Goal: Information Seeking & Learning: Understand process/instructions

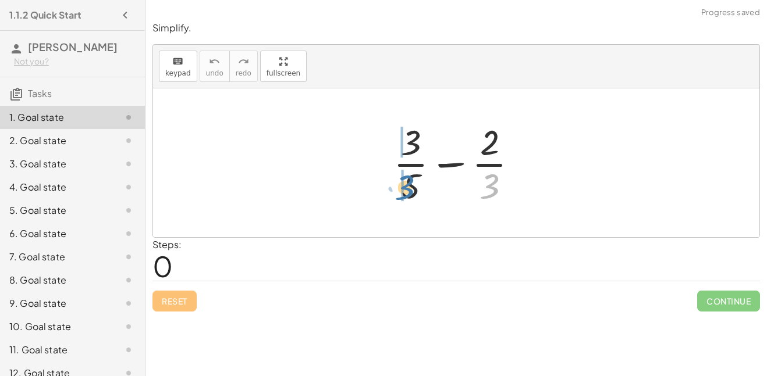
drag, startPoint x: 491, startPoint y: 184, endPoint x: 402, endPoint y: 186, distance: 89.0
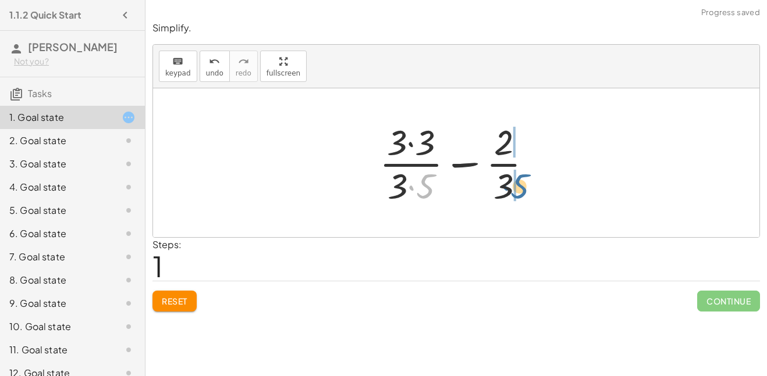
drag, startPoint x: 423, startPoint y: 184, endPoint x: 520, endPoint y: 184, distance: 97.1
click at [520, 184] on div at bounding box center [460, 163] width 174 height 90
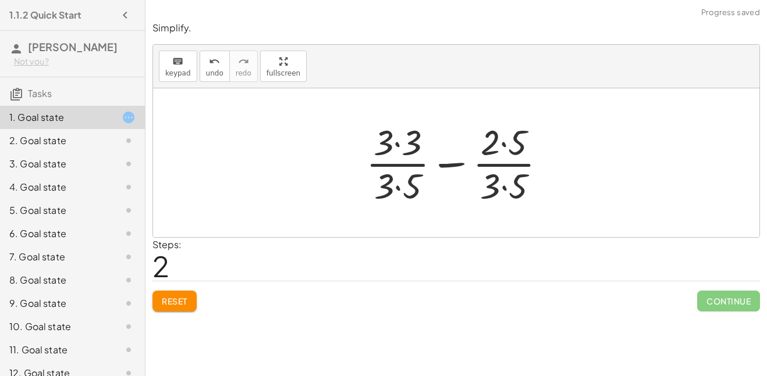
click at [396, 184] on div at bounding box center [460, 163] width 201 height 90
click at [396, 143] on div at bounding box center [460, 163] width 201 height 90
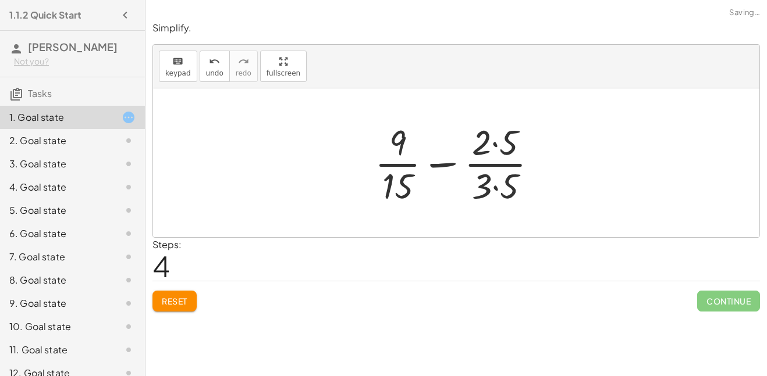
click at [490, 140] on div at bounding box center [460, 163] width 183 height 90
click at [494, 146] on div at bounding box center [460, 163] width 183 height 90
click at [494, 187] on div at bounding box center [460, 163] width 183 height 90
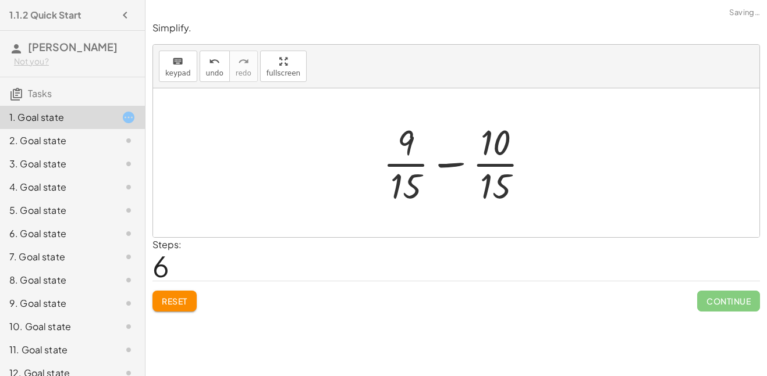
click at [453, 163] on div at bounding box center [461, 163] width 168 height 90
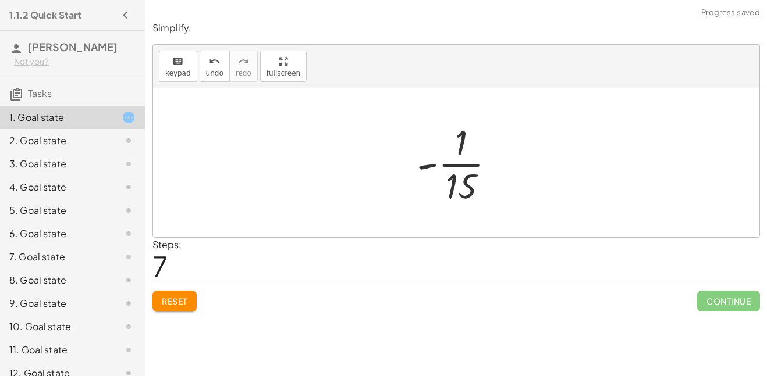
click at [468, 183] on div at bounding box center [460, 163] width 99 height 90
click at [417, 164] on div at bounding box center [460, 163] width 99 height 90
click at [185, 291] on button "Reset" at bounding box center [174, 301] width 44 height 21
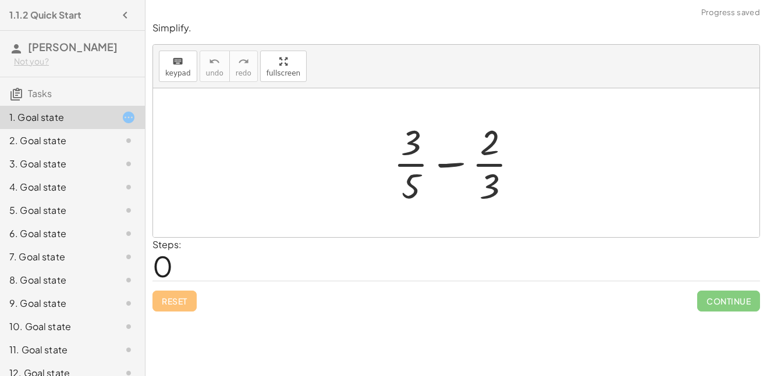
click at [417, 143] on div at bounding box center [459, 163] width 145 height 90
click at [414, 141] on div at bounding box center [459, 163] width 145 height 90
click at [491, 180] on div at bounding box center [459, 163] width 145 height 90
drag, startPoint x: 415, startPoint y: 183, endPoint x: 510, endPoint y: 179, distance: 95.5
click at [510, 179] on div at bounding box center [459, 163] width 145 height 90
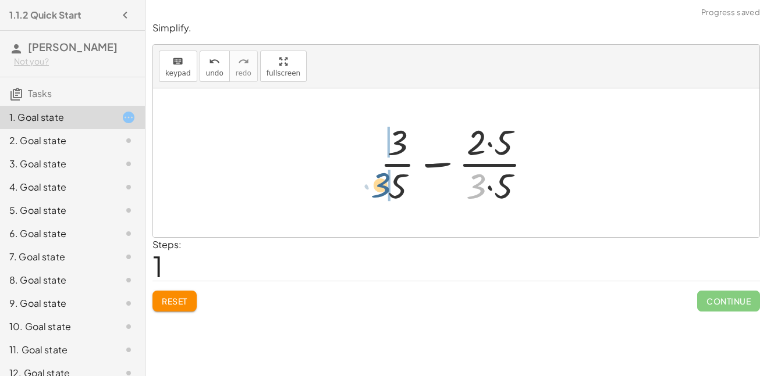
drag, startPoint x: 475, startPoint y: 187, endPoint x: 379, endPoint y: 186, distance: 96.0
click at [379, 186] on div at bounding box center [460, 163] width 173 height 90
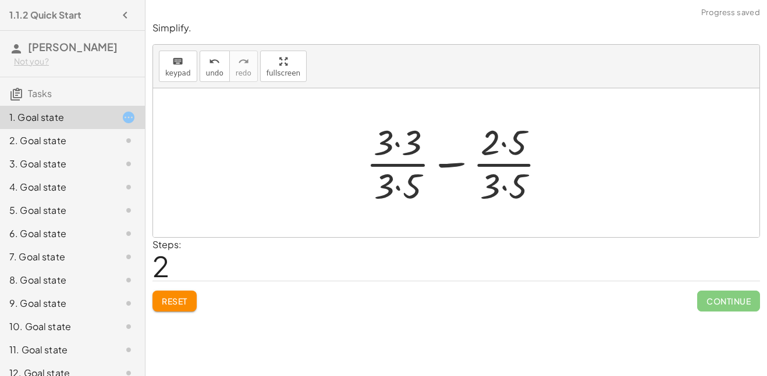
click at [396, 186] on div at bounding box center [460, 163] width 201 height 90
click at [505, 184] on div at bounding box center [460, 163] width 201 height 90
click at [398, 147] on div at bounding box center [461, 163] width 200 height 90
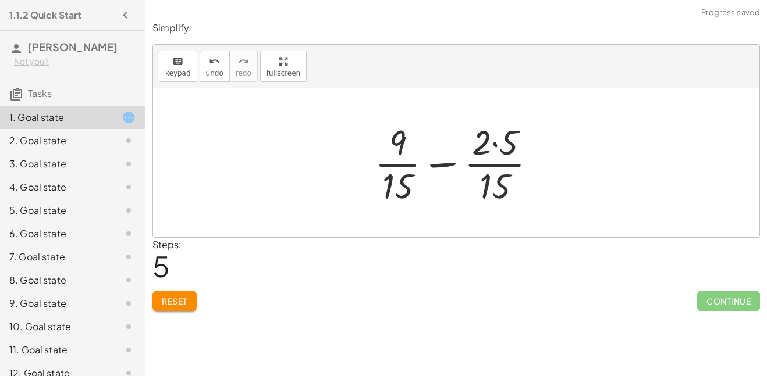
click at [495, 147] on div at bounding box center [460, 163] width 183 height 90
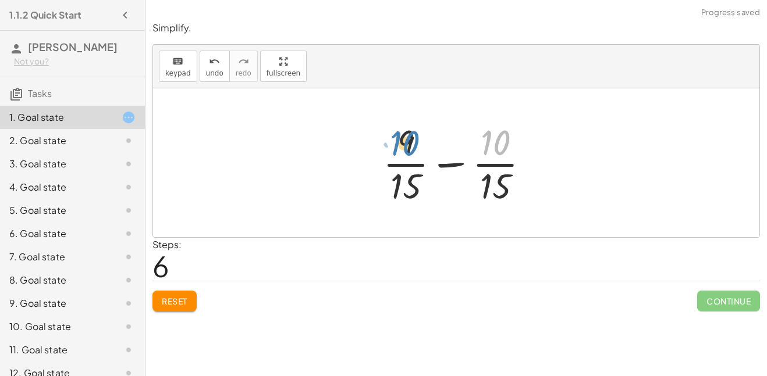
drag, startPoint x: 499, startPoint y: 144, endPoint x: 409, endPoint y: 145, distance: 90.2
click at [409, 145] on div at bounding box center [461, 163] width 168 height 90
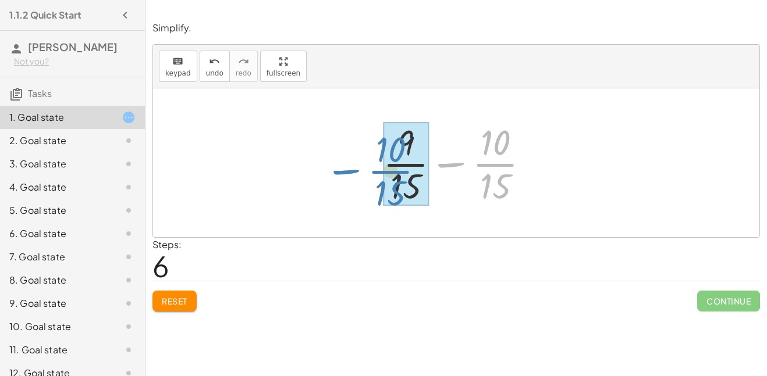
drag, startPoint x: 490, startPoint y: 165, endPoint x: 386, endPoint y: 172, distance: 104.4
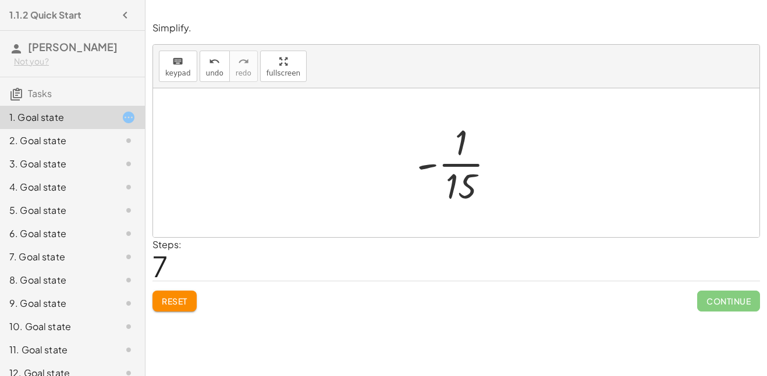
click at [455, 161] on div at bounding box center [460, 163] width 99 height 90
click at [457, 164] on div at bounding box center [460, 163] width 99 height 90
click at [458, 180] on div at bounding box center [460, 163] width 99 height 90
click at [168, 310] on button "Reset" at bounding box center [174, 301] width 44 height 21
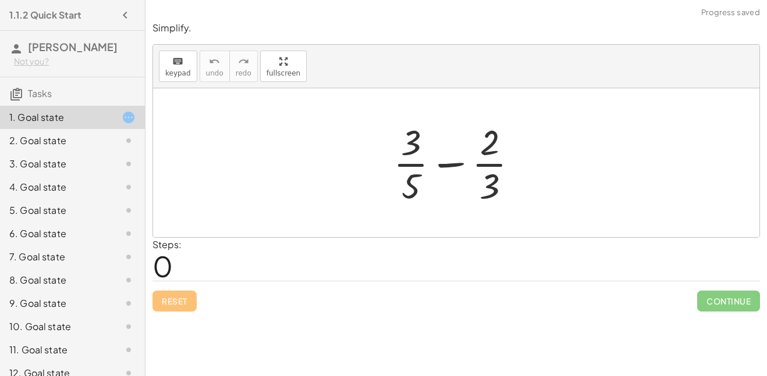
click at [409, 164] on div at bounding box center [459, 163] width 145 height 90
click at [492, 163] on div at bounding box center [459, 163] width 145 height 90
click at [448, 166] on div at bounding box center [459, 163] width 145 height 90
drag, startPoint x: 411, startPoint y: 186, endPoint x: 504, endPoint y: 171, distance: 94.2
click at [504, 171] on div at bounding box center [459, 163] width 145 height 90
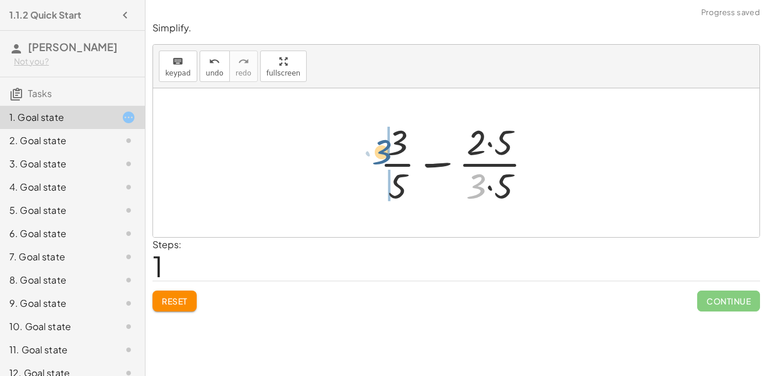
drag, startPoint x: 476, startPoint y: 192, endPoint x: 382, endPoint y: 159, distance: 100.3
click at [382, 159] on div at bounding box center [460, 163] width 173 height 90
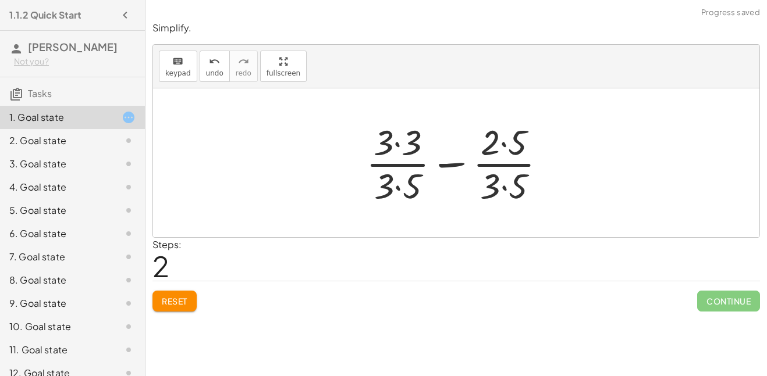
click at [393, 144] on div at bounding box center [460, 163] width 201 height 90
click at [398, 146] on div at bounding box center [460, 163] width 201 height 90
click at [397, 187] on div at bounding box center [461, 163] width 200 height 90
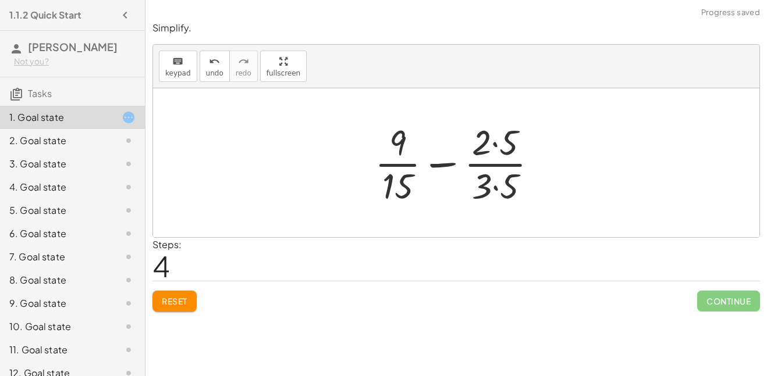
click at [497, 187] on div at bounding box center [460, 163] width 183 height 90
click at [494, 144] on div at bounding box center [460, 163] width 183 height 90
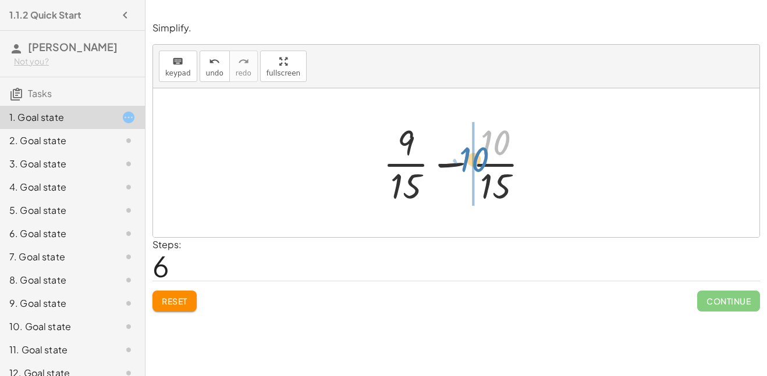
drag, startPoint x: 494, startPoint y: 144, endPoint x: 472, endPoint y: 162, distance: 28.6
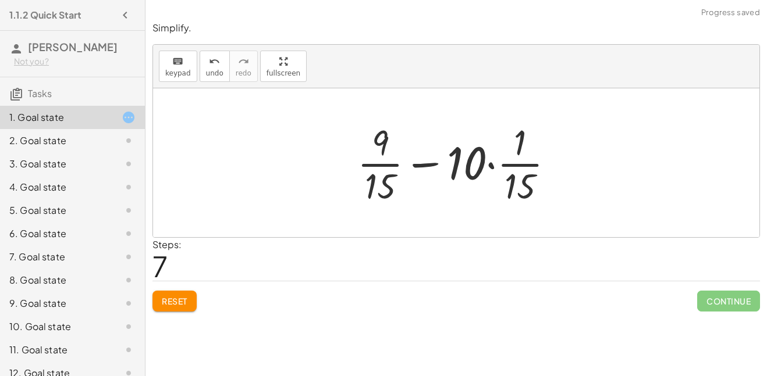
click at [489, 165] on div at bounding box center [460, 163] width 218 height 90
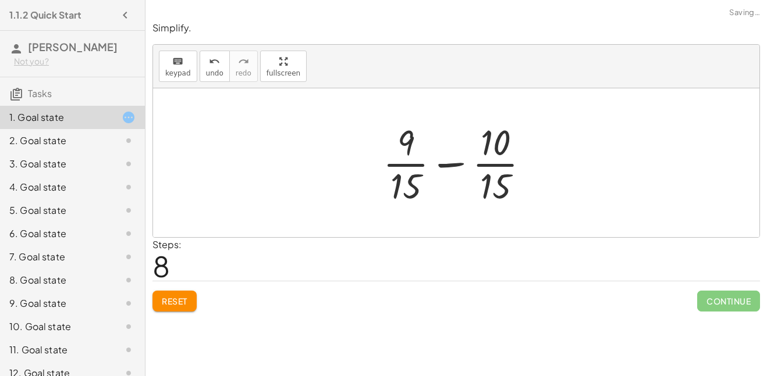
click at [457, 165] on div at bounding box center [461, 163] width 168 height 90
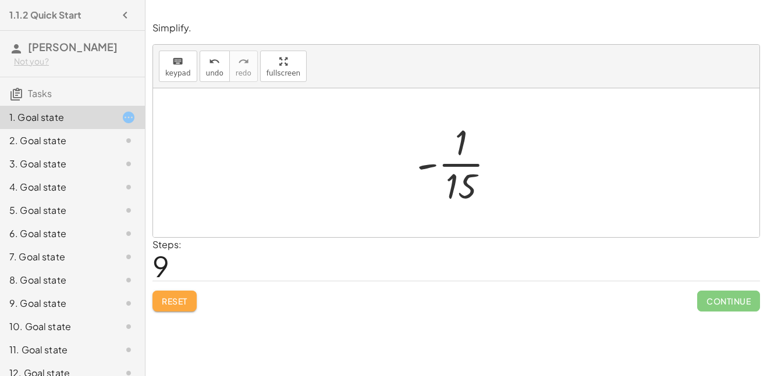
click at [192, 302] on button "Reset" at bounding box center [174, 301] width 44 height 21
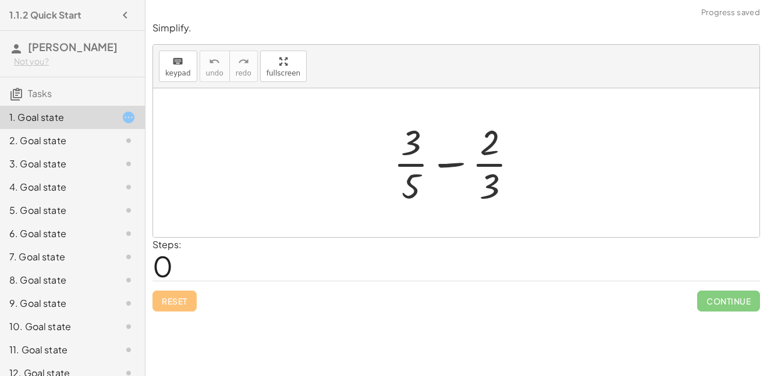
click at [123, 148] on icon at bounding box center [129, 141] width 14 height 14
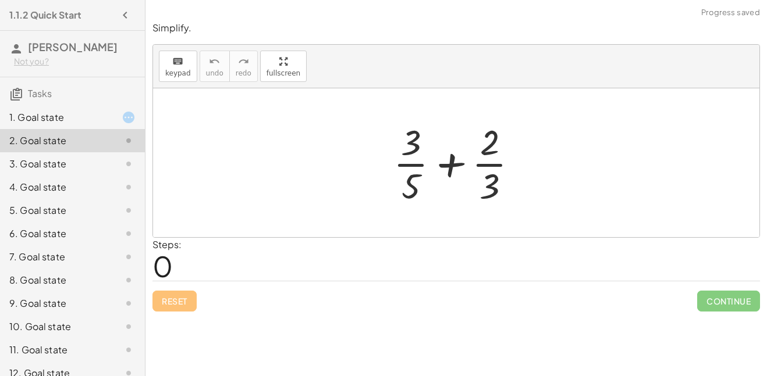
click at [451, 165] on div at bounding box center [459, 163] width 145 height 90
drag, startPoint x: 414, startPoint y: 180, endPoint x: 515, endPoint y: 181, distance: 101.2
click at [515, 181] on div at bounding box center [459, 163] width 145 height 90
drag, startPoint x: 404, startPoint y: 187, endPoint x: 492, endPoint y: 194, distance: 88.7
click at [492, 194] on div at bounding box center [459, 163] width 145 height 90
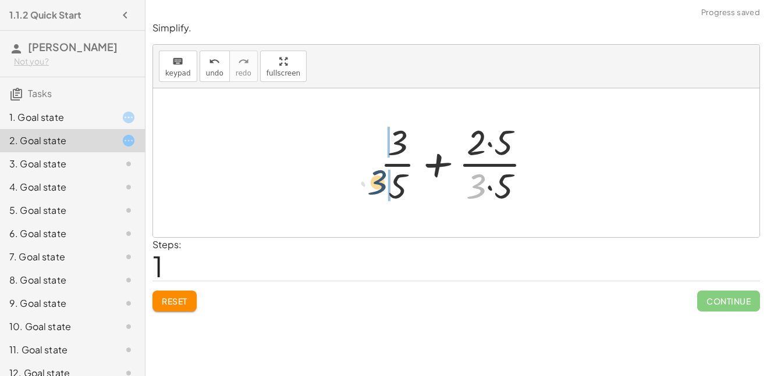
drag, startPoint x: 479, startPoint y: 188, endPoint x: 380, endPoint y: 186, distance: 98.9
click at [380, 186] on div at bounding box center [460, 163] width 173 height 90
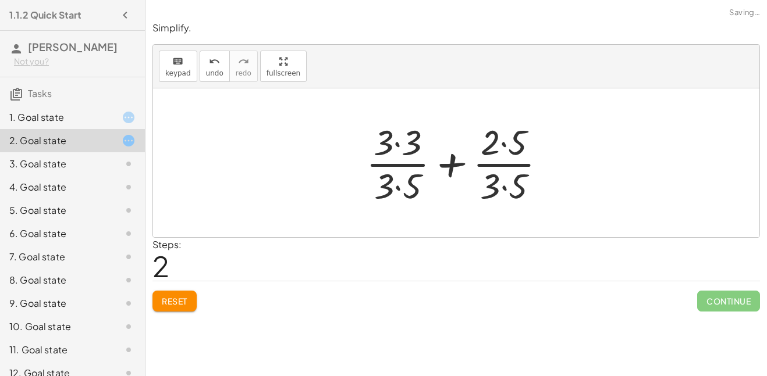
click at [400, 188] on div at bounding box center [460, 163] width 201 height 90
click at [398, 145] on div at bounding box center [460, 163] width 201 height 90
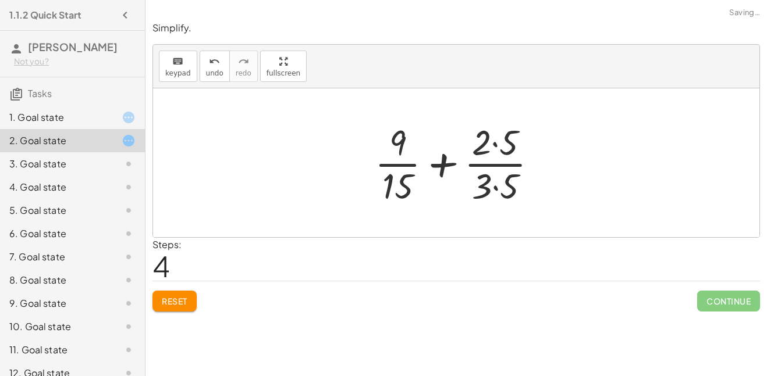
click at [496, 140] on div at bounding box center [460, 163] width 183 height 90
click at [495, 188] on div at bounding box center [460, 163] width 183 height 90
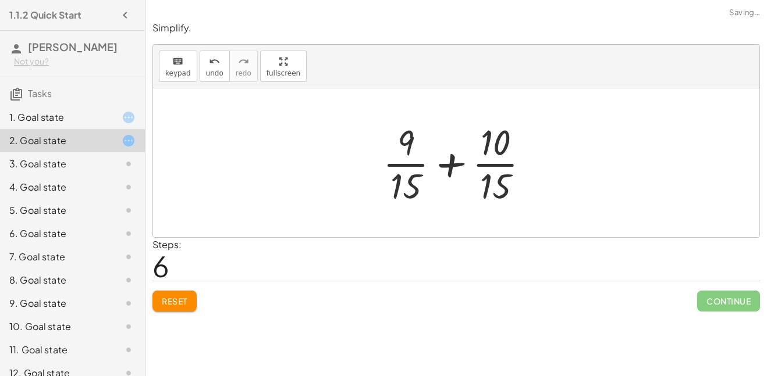
click at [452, 161] on div at bounding box center [461, 163] width 168 height 90
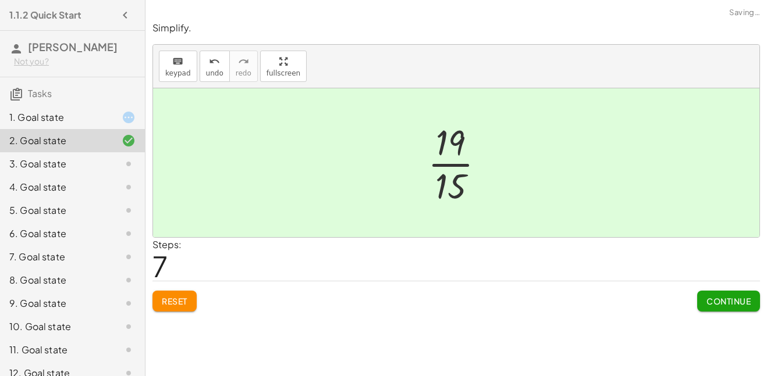
click at [108, 124] on div at bounding box center [119, 118] width 33 height 14
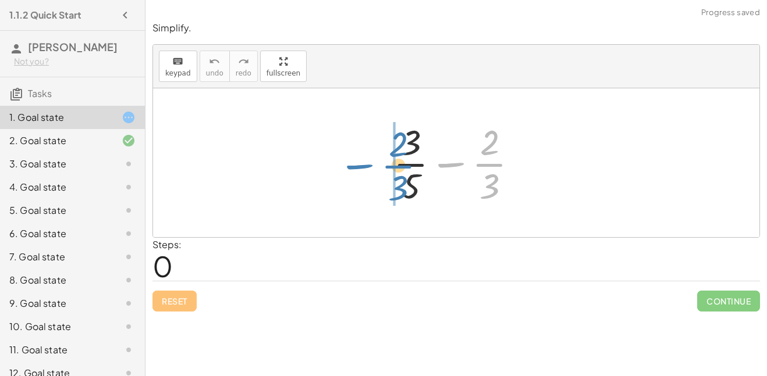
drag, startPoint x: 458, startPoint y: 165, endPoint x: 366, endPoint y: 166, distance: 91.9
click at [366, 166] on div "− · 2 · 3 + · 3 · 5 − · 2 · 3" at bounding box center [456, 162] width 606 height 149
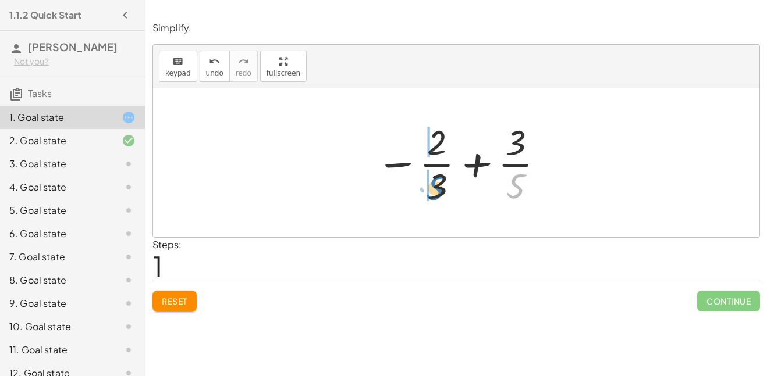
drag, startPoint x: 508, startPoint y: 192, endPoint x: 423, endPoint y: 194, distance: 84.9
click at [423, 194] on div at bounding box center [460, 163] width 181 height 90
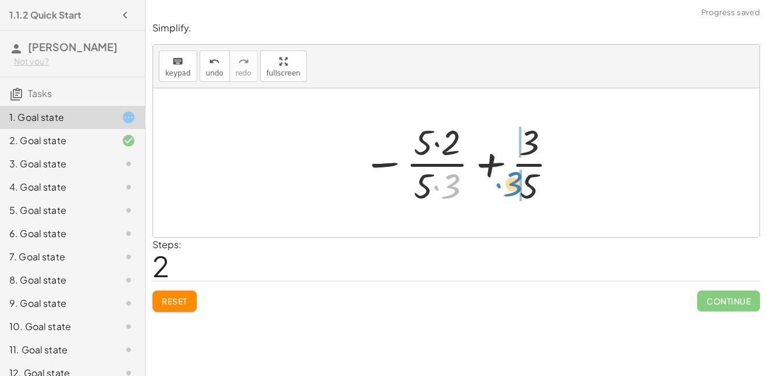
drag, startPoint x: 451, startPoint y: 188, endPoint x: 515, endPoint y: 186, distance: 64.6
click at [515, 186] on div at bounding box center [461, 163] width 208 height 90
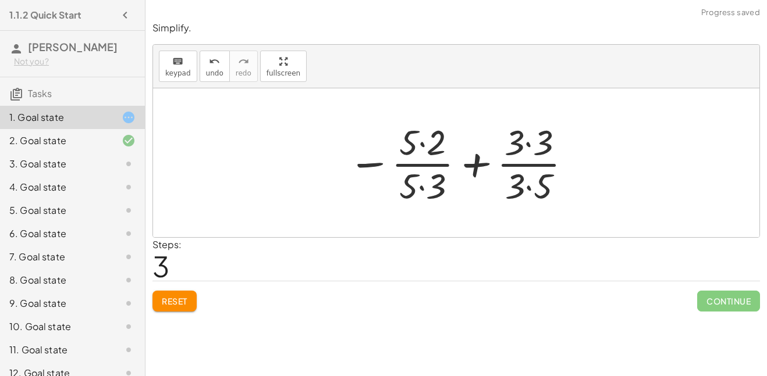
click at [533, 190] on div at bounding box center [460, 163] width 236 height 90
click at [525, 142] on div at bounding box center [460, 163] width 236 height 90
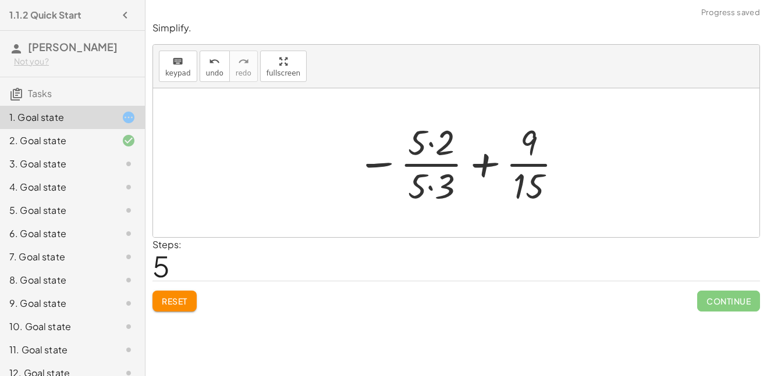
click at [429, 143] on div at bounding box center [460, 163] width 219 height 90
click at [432, 185] on div at bounding box center [460, 163] width 219 height 90
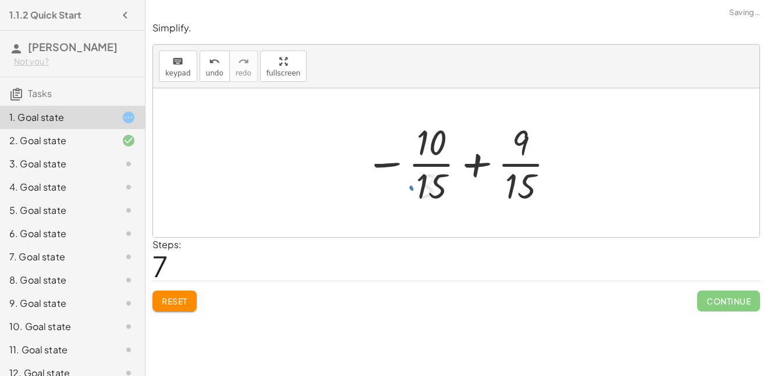
click at [476, 162] on div at bounding box center [460, 163] width 203 height 90
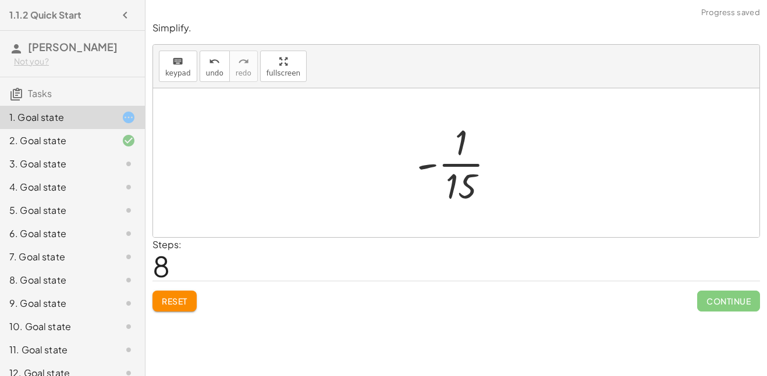
click at [455, 166] on div at bounding box center [460, 163] width 99 height 90
click at [466, 166] on div at bounding box center [460, 163] width 99 height 90
click at [436, 169] on div at bounding box center [460, 163] width 99 height 90
click at [94, 171] on div "3. Goal state" at bounding box center [56, 164] width 94 height 14
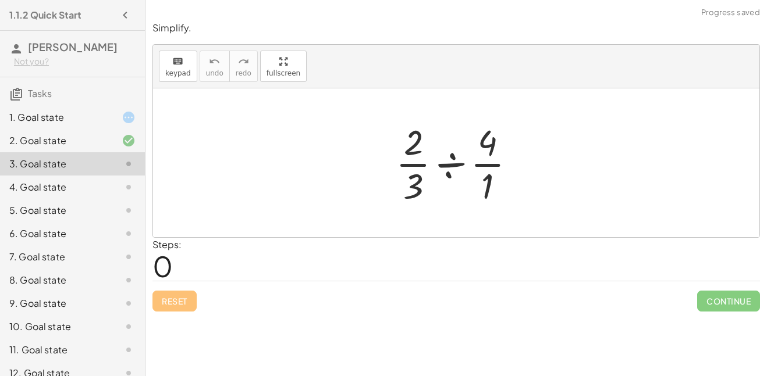
click at [443, 163] on div at bounding box center [460, 163] width 141 height 90
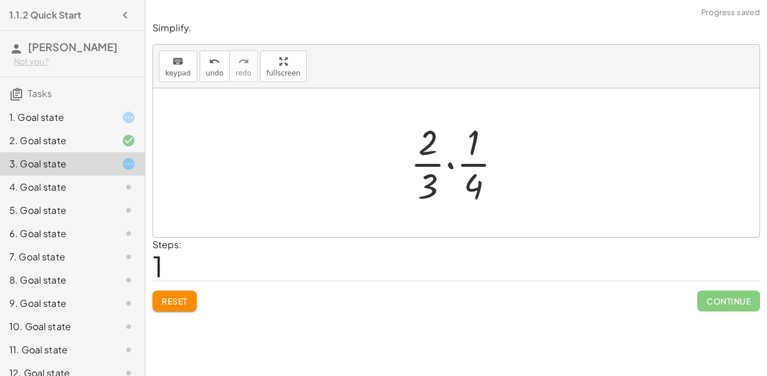
click at [425, 183] on div at bounding box center [460, 163] width 112 height 90
click at [454, 163] on div at bounding box center [460, 163] width 112 height 90
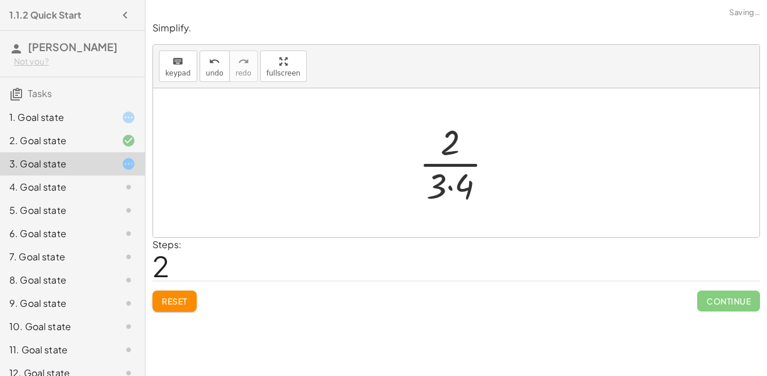
click at [451, 184] on div at bounding box center [460, 163] width 95 height 90
click at [451, 163] on div at bounding box center [460, 163] width 79 height 90
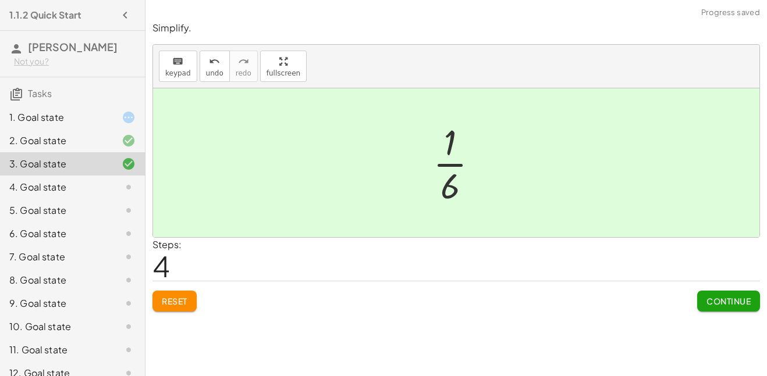
click at [131, 194] on icon at bounding box center [129, 187] width 14 height 14
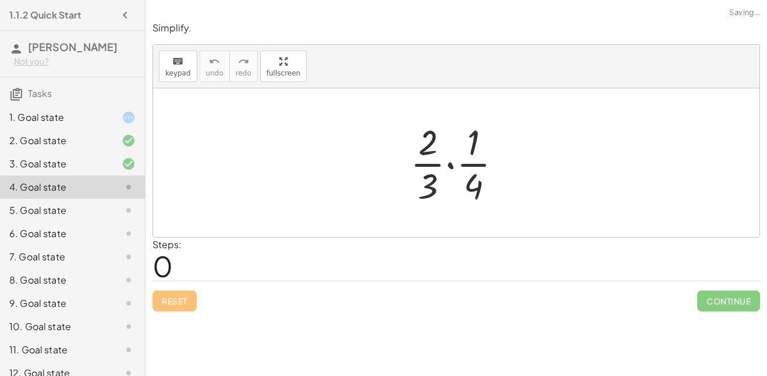
click at [446, 165] on div at bounding box center [460, 163] width 112 height 90
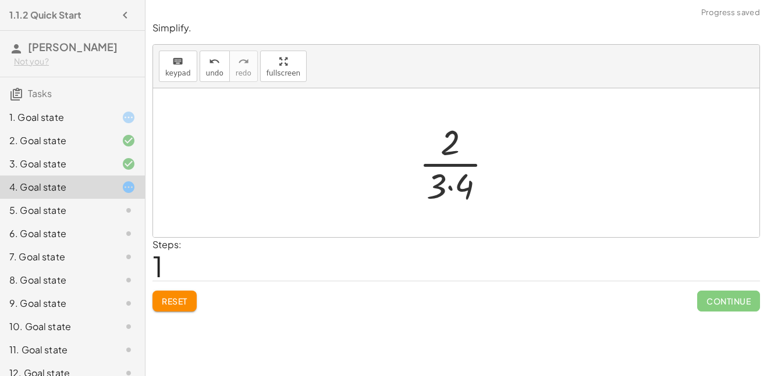
click at [454, 184] on div at bounding box center [460, 163] width 95 height 90
click at [451, 168] on div at bounding box center [460, 163] width 79 height 90
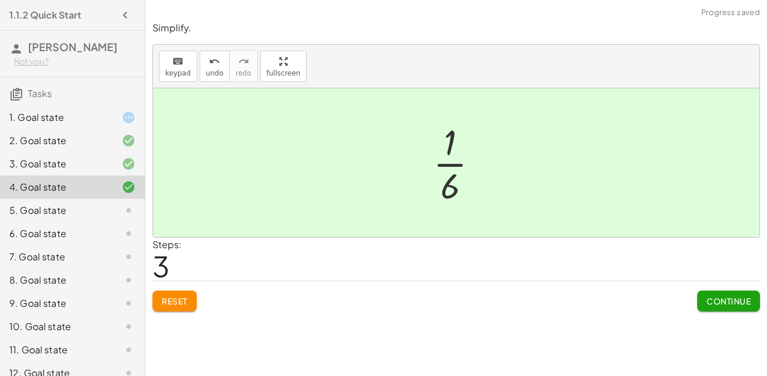
click at [95, 218] on div "5. Goal state" at bounding box center [56, 211] width 94 height 14
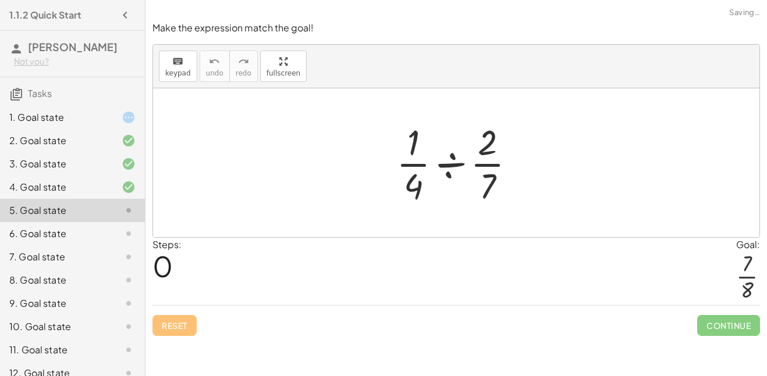
click at [450, 169] on div at bounding box center [460, 163] width 140 height 90
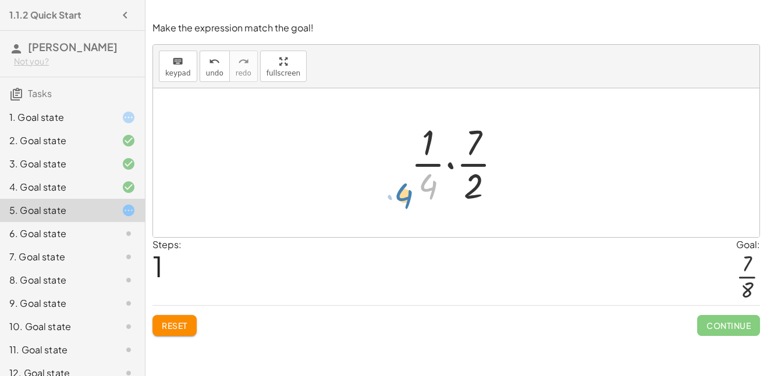
drag, startPoint x: 428, startPoint y: 193, endPoint x: 412, endPoint y: 201, distance: 17.7
click at [412, 201] on div at bounding box center [461, 163] width 112 height 90
click at [453, 162] on div at bounding box center [461, 163] width 112 height 90
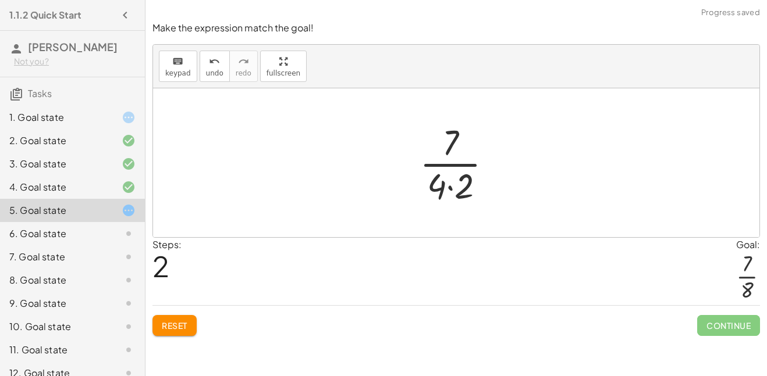
click at [448, 193] on div at bounding box center [461, 163] width 94 height 90
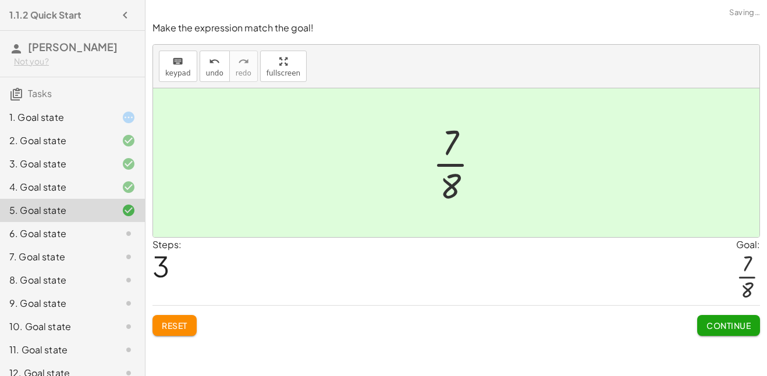
click at [83, 241] on div "6. Goal state" at bounding box center [56, 234] width 94 height 14
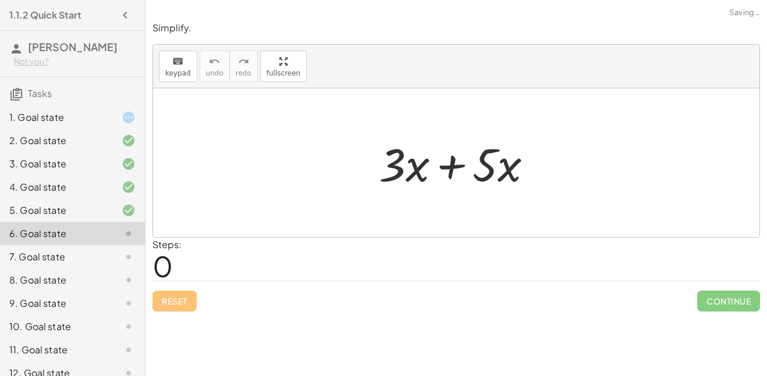
click at [456, 163] on div at bounding box center [460, 163] width 175 height 60
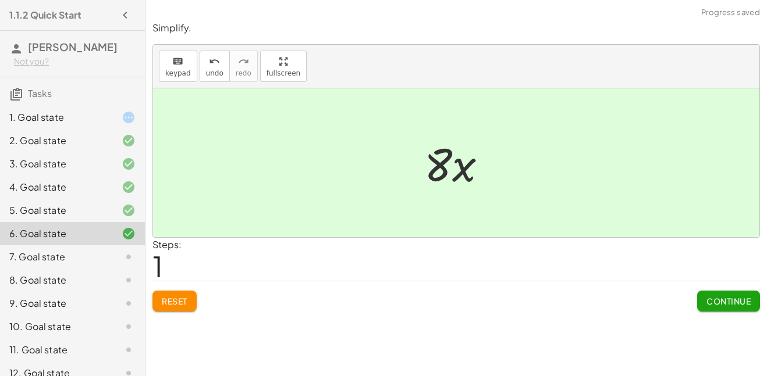
click at [92, 264] on div "7. Goal state" at bounding box center [56, 257] width 94 height 14
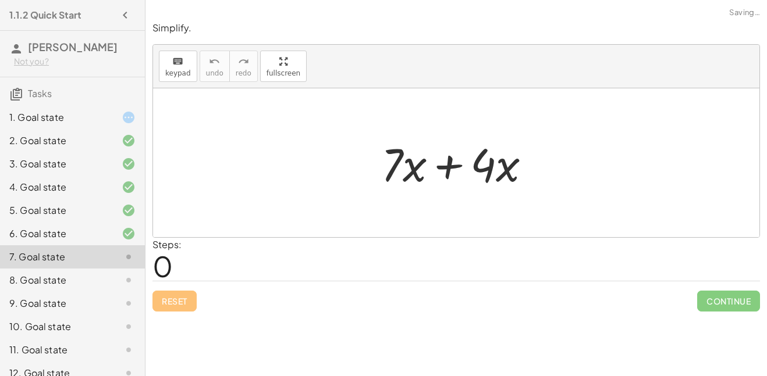
click at [457, 170] on div at bounding box center [460, 163] width 170 height 60
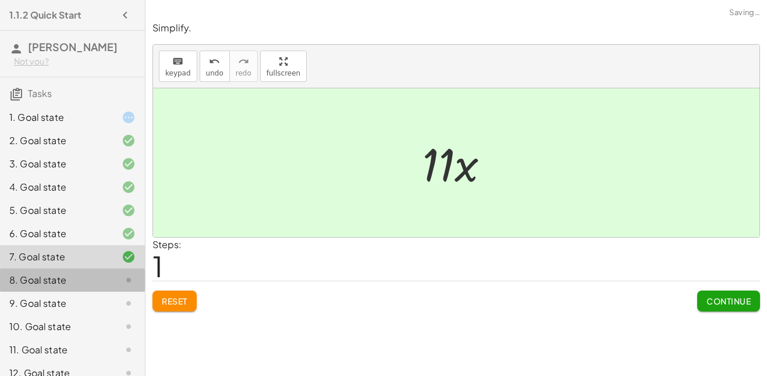
click at [34, 315] on div "8. Goal state" at bounding box center [72, 326] width 145 height 23
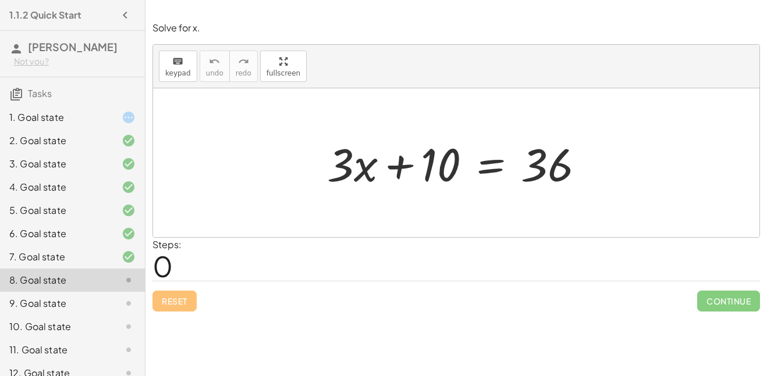
click at [473, 167] on div at bounding box center [460, 163] width 278 height 60
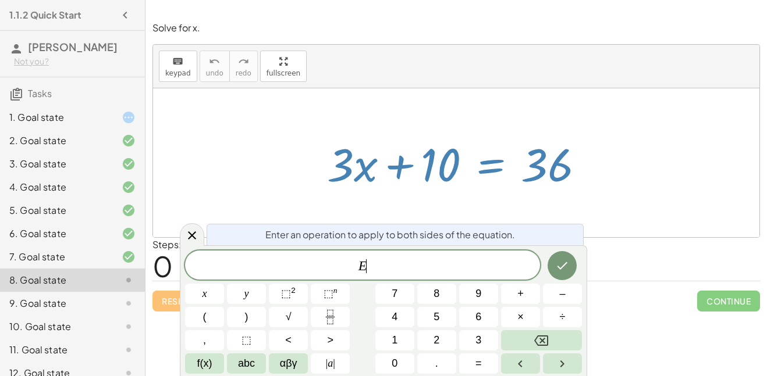
scroll to position [1, 0]
click at [556, 292] on button "–" at bounding box center [562, 294] width 39 height 20
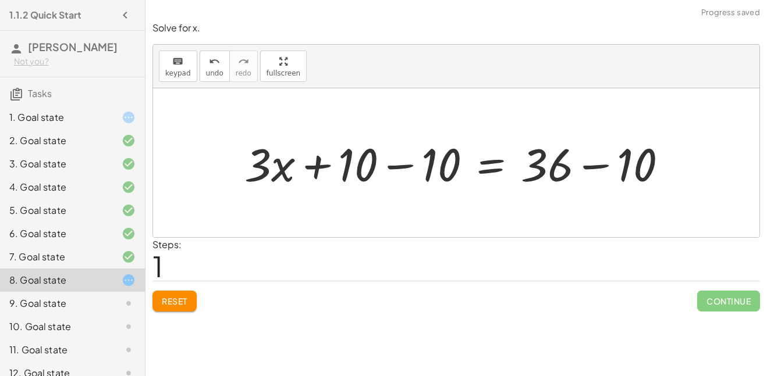
click at [401, 163] on div at bounding box center [460, 163] width 444 height 60
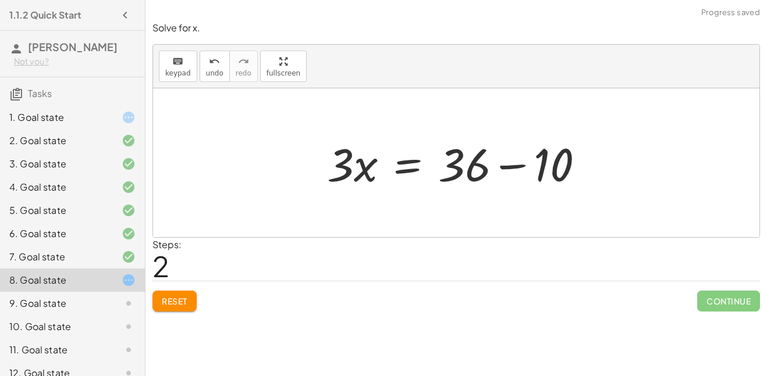
click at [518, 169] on div at bounding box center [460, 163] width 278 height 60
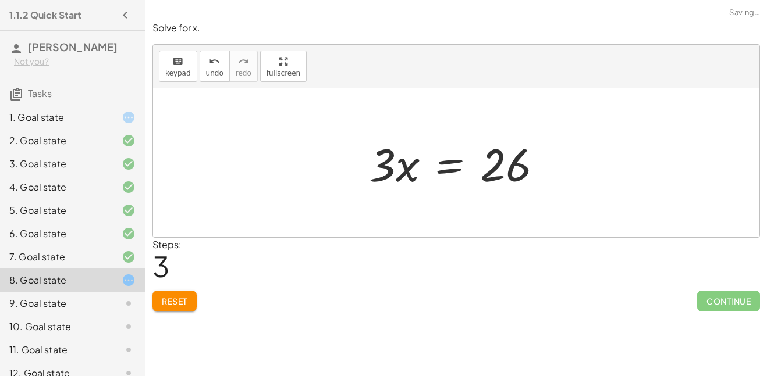
click at [447, 173] on div at bounding box center [460, 163] width 194 height 60
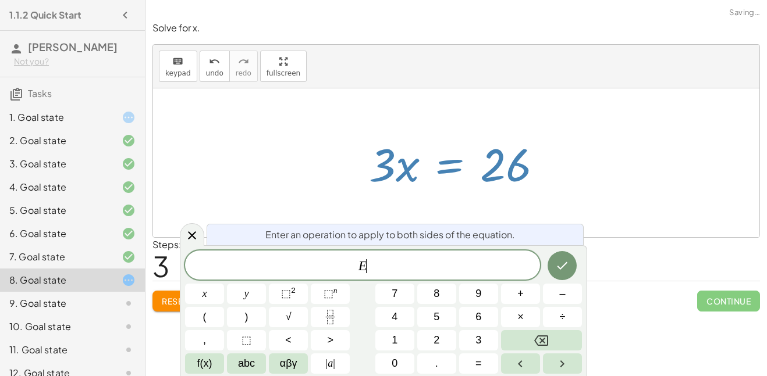
scroll to position [3, 0]
click at [333, 316] on icon "Fraction" at bounding box center [330, 317] width 15 height 15
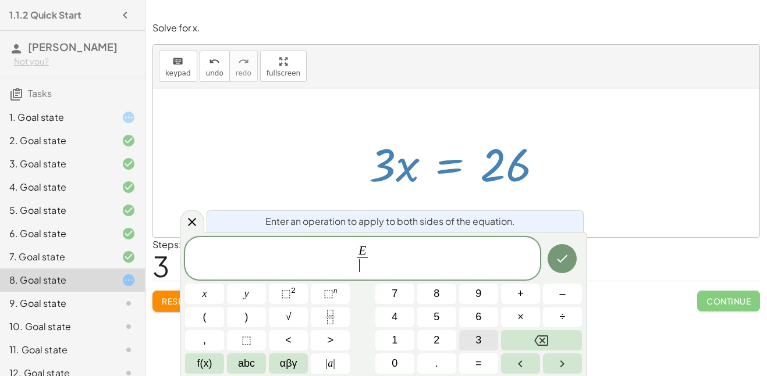
click at [467, 341] on button "3" at bounding box center [478, 340] width 39 height 20
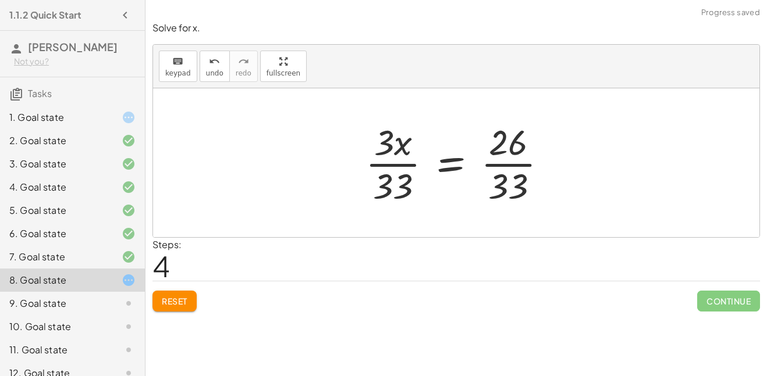
click at [386, 162] on div at bounding box center [460, 163] width 202 height 90
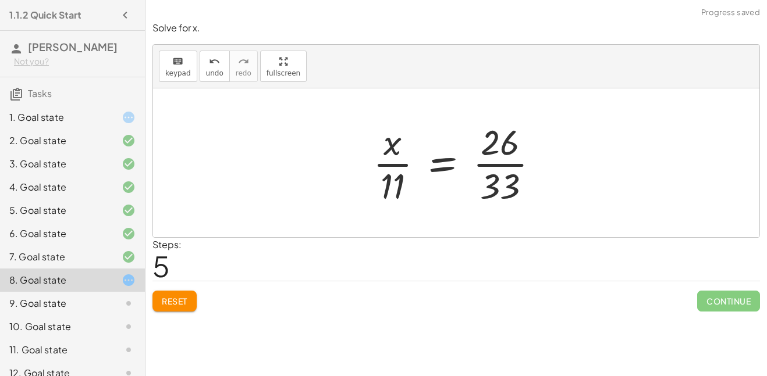
click at [489, 163] on div at bounding box center [460, 163] width 187 height 90
click at [201, 76] on button "undo undo" at bounding box center [215, 66] width 30 height 31
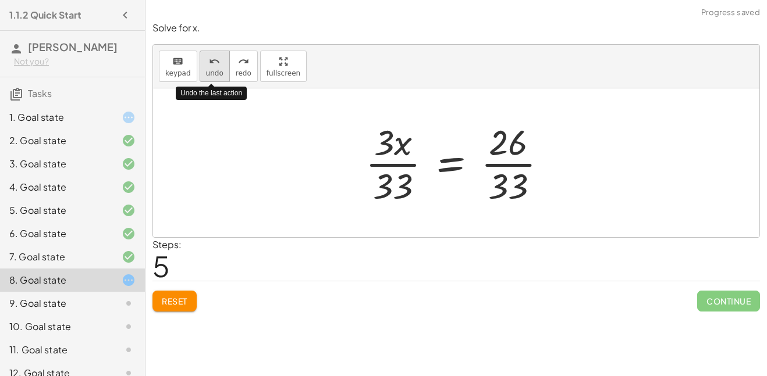
click at [201, 76] on button "undo undo" at bounding box center [215, 66] width 30 height 31
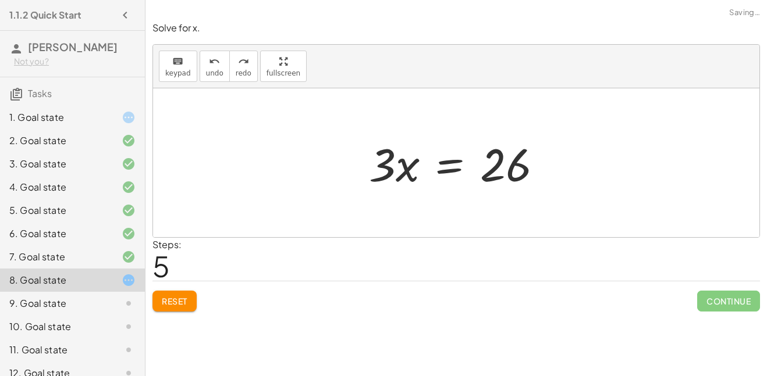
click at [448, 178] on div at bounding box center [460, 163] width 194 height 60
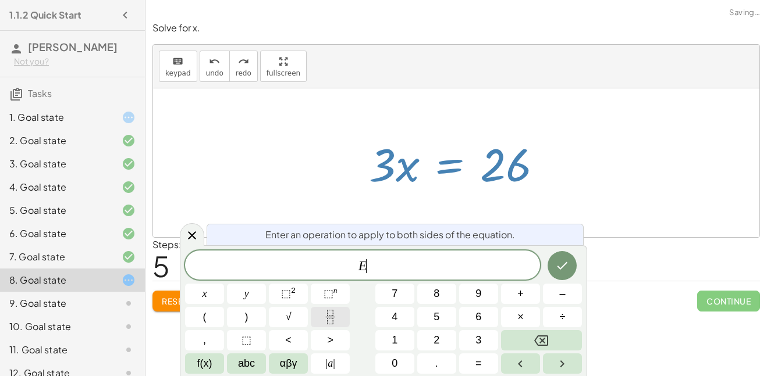
click at [324, 319] on icon "Fraction" at bounding box center [330, 317] width 15 height 15
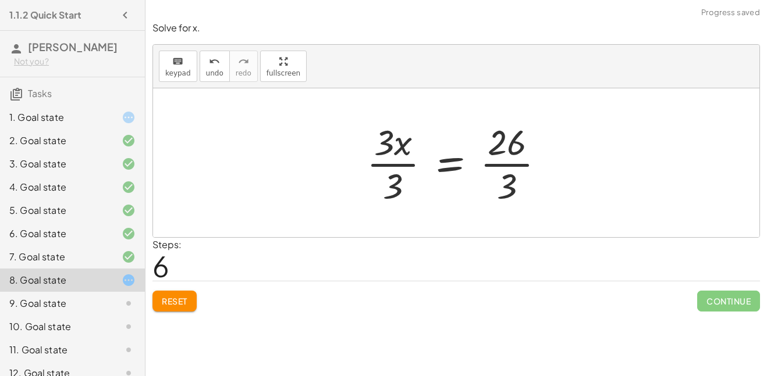
click at [406, 165] on div at bounding box center [460, 163] width 199 height 90
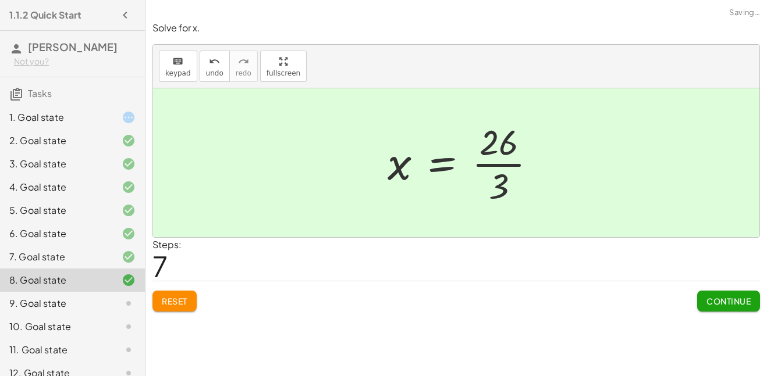
click at [496, 163] on div at bounding box center [467, 163] width 170 height 90
click at [72, 311] on div "9. Goal state" at bounding box center [56, 304] width 94 height 14
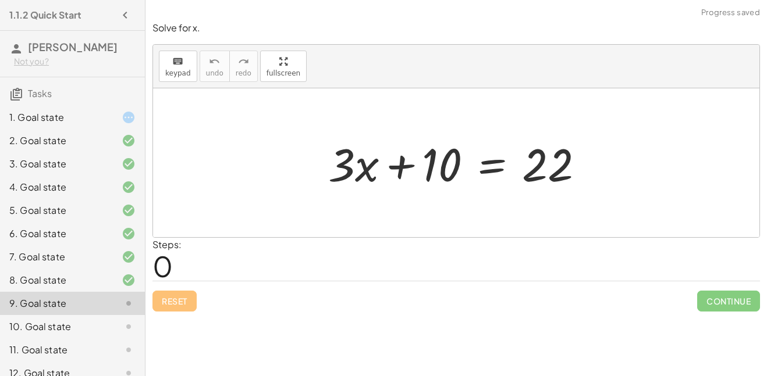
click at [497, 168] on div at bounding box center [460, 163] width 277 height 60
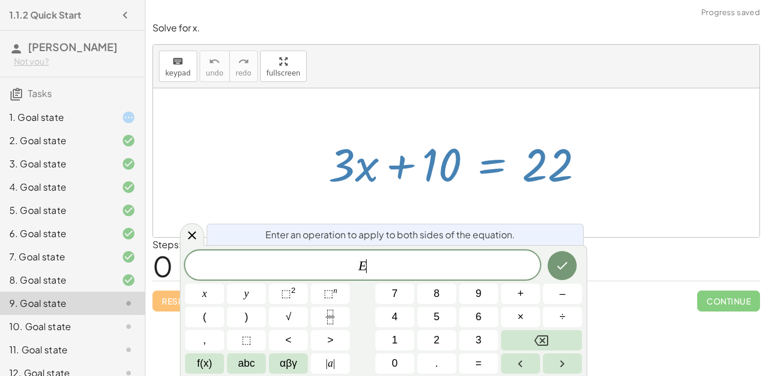
scroll to position [4, 0]
click at [551, 291] on button "–" at bounding box center [562, 294] width 39 height 20
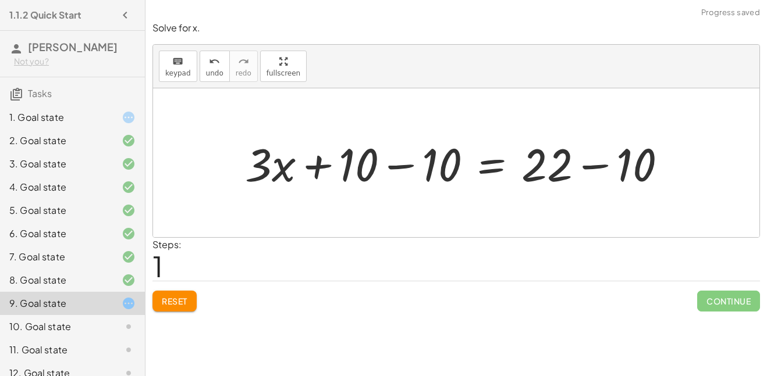
click at [408, 161] on div at bounding box center [460, 163] width 443 height 60
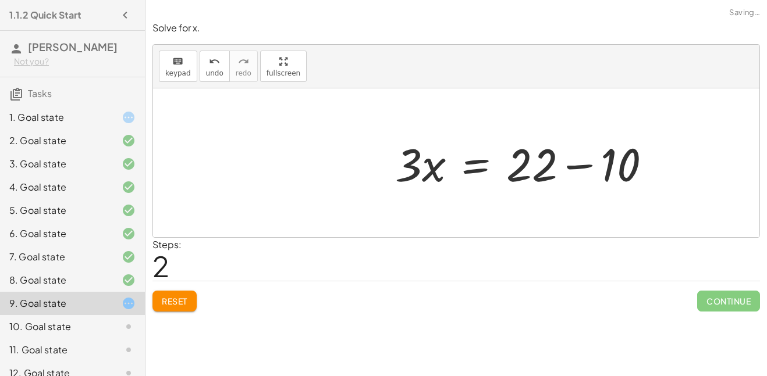
click at [592, 170] on div at bounding box center [527, 163] width 277 height 60
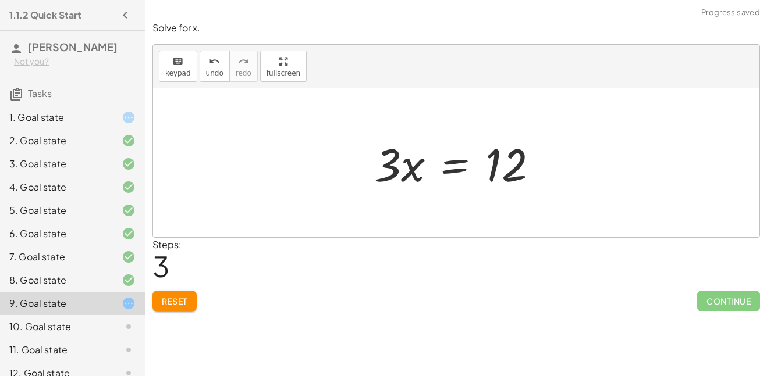
click at [447, 172] on div at bounding box center [460, 163] width 184 height 60
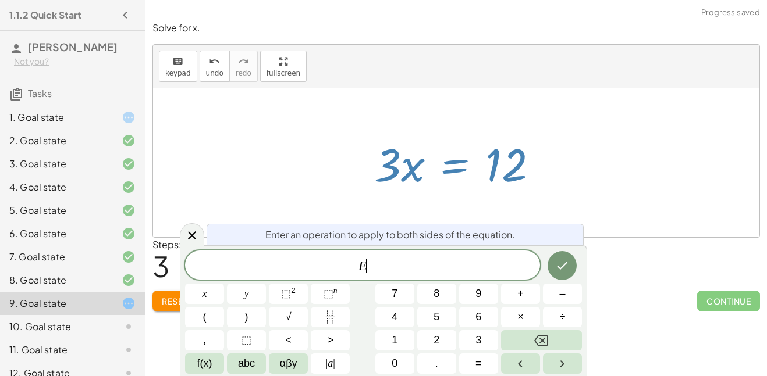
scroll to position [6, 0]
click at [343, 315] on button "Fraction" at bounding box center [330, 317] width 39 height 20
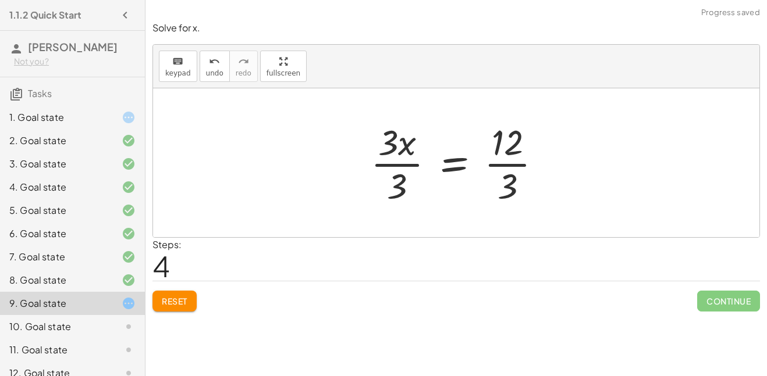
click at [394, 168] on div at bounding box center [461, 163] width 192 height 90
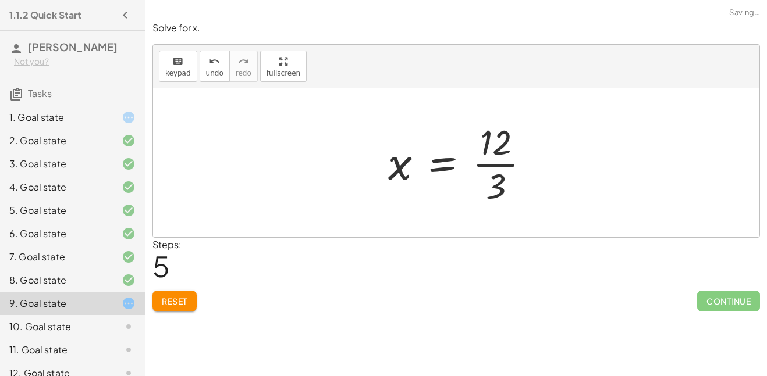
click at [511, 166] on div at bounding box center [463, 163] width 163 height 90
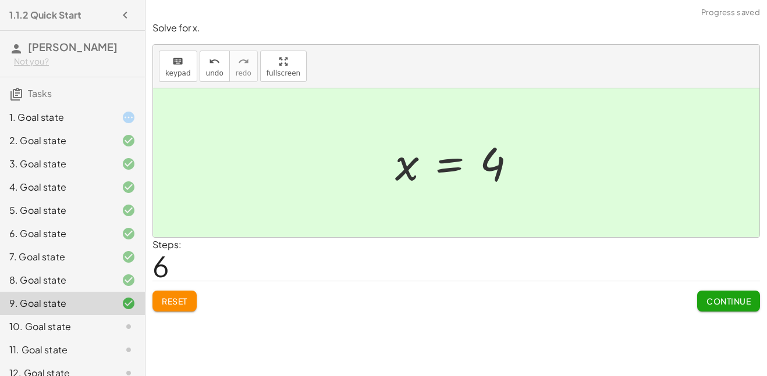
click at [53, 334] on div "10. Goal state" at bounding box center [56, 327] width 94 height 14
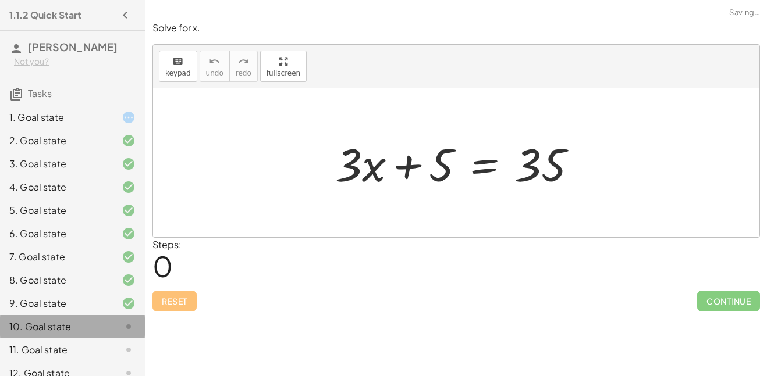
scroll to position [28, 0]
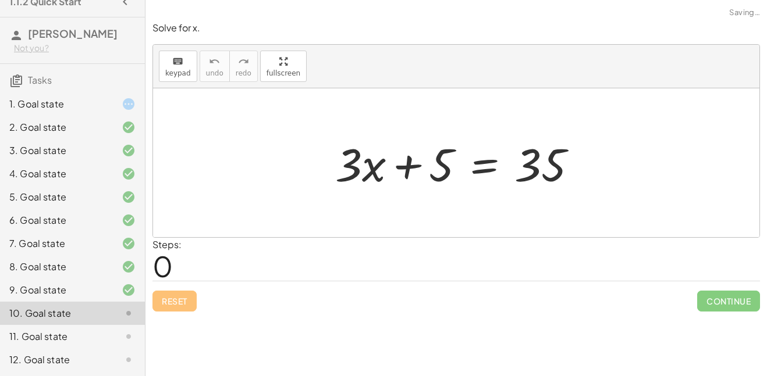
click at [493, 163] on div at bounding box center [460, 163] width 263 height 60
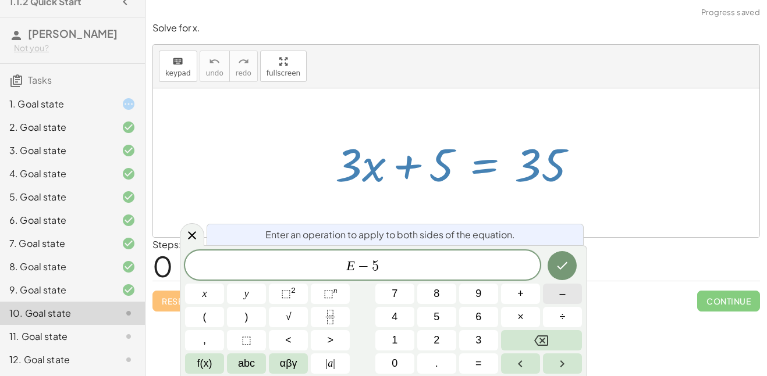
scroll to position [0, 0]
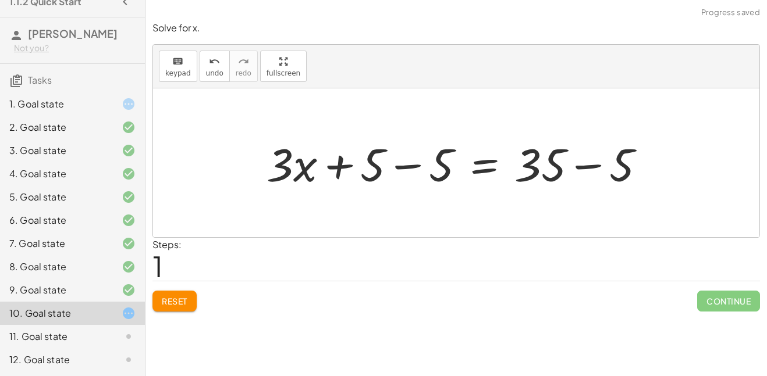
click at [406, 166] on div at bounding box center [461, 163] width 400 height 60
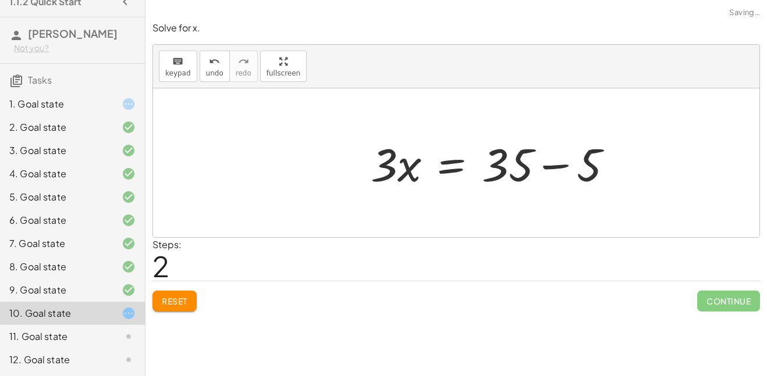
click at [574, 166] on div at bounding box center [496, 163] width 263 height 60
click at [459, 159] on div at bounding box center [460, 163] width 193 height 60
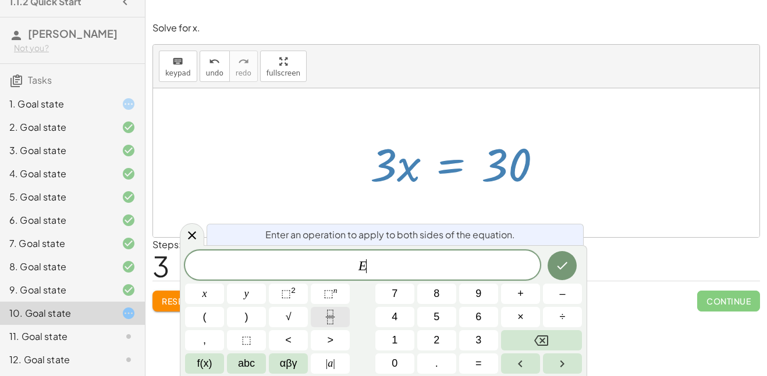
click at [319, 321] on button "Fraction" at bounding box center [330, 317] width 39 height 20
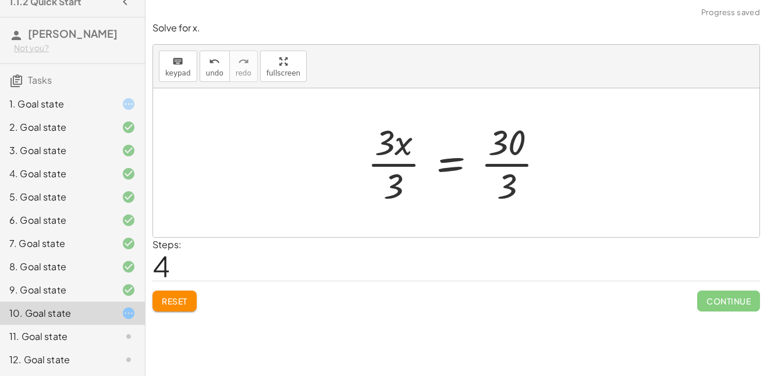
click at [401, 162] on div at bounding box center [460, 163] width 198 height 90
click at [500, 162] on div at bounding box center [474, 163] width 169 height 90
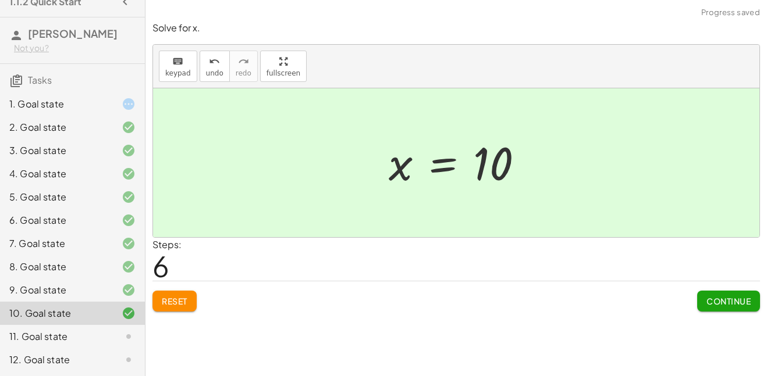
click at [64, 342] on div "11. Goal state" at bounding box center [56, 337] width 94 height 14
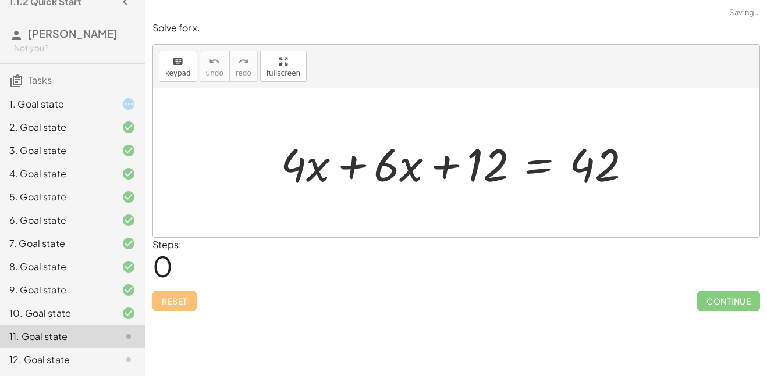
click at [352, 163] on div at bounding box center [461, 163] width 372 height 60
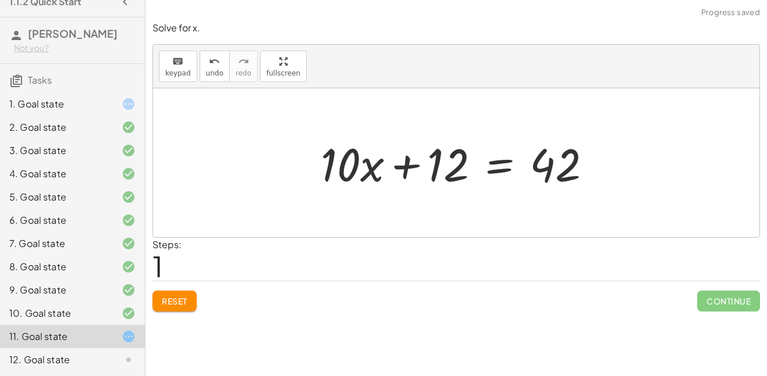
click at [495, 165] on div at bounding box center [461, 163] width 292 height 60
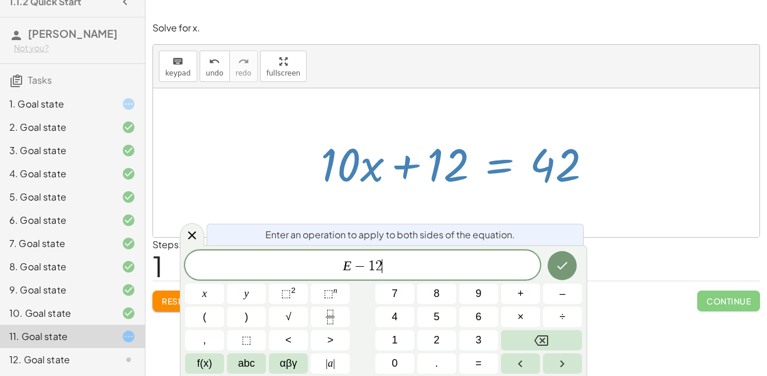
scroll to position [12, 0]
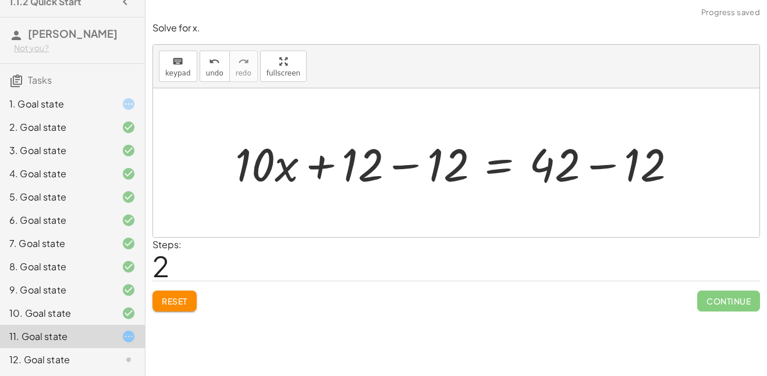
click at [418, 159] on div at bounding box center [460, 163] width 462 height 60
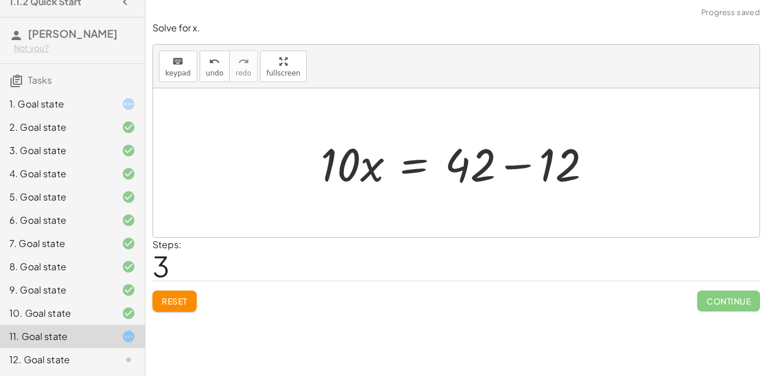
click at [518, 161] on div at bounding box center [461, 163] width 292 height 60
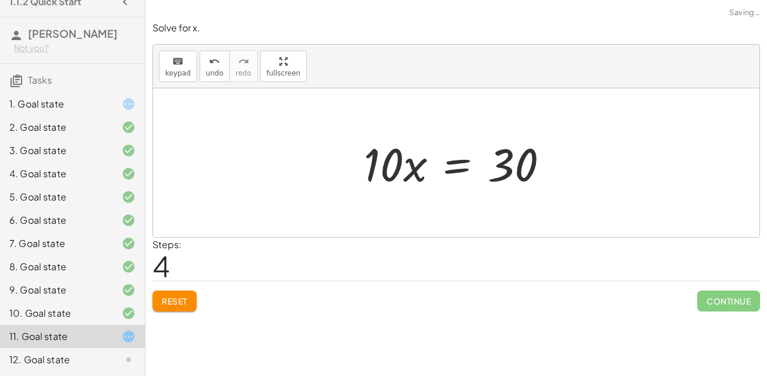
click at [457, 173] on div at bounding box center [460, 163] width 205 height 60
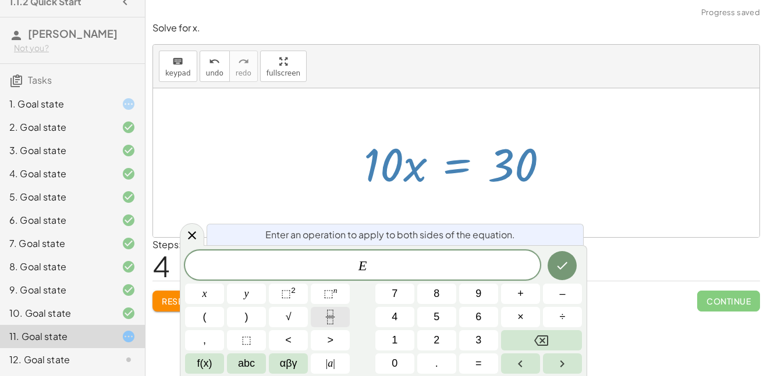
click at [327, 322] on icon "Fraction" at bounding box center [330, 317] width 15 height 15
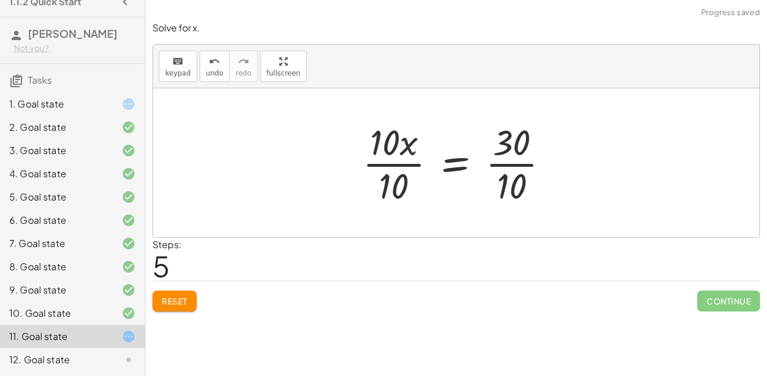
click at [393, 167] on div at bounding box center [461, 163] width 208 height 90
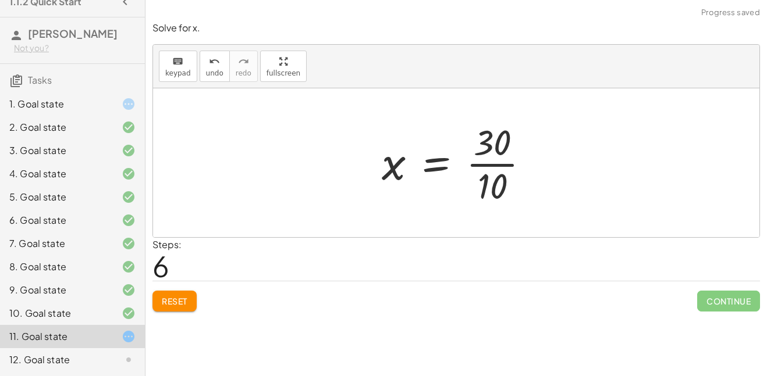
click at [498, 155] on div at bounding box center [460, 163] width 169 height 90
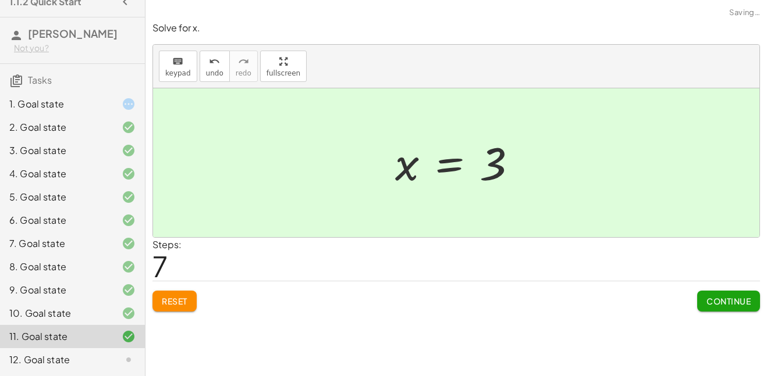
click at [77, 357] on div "12. Goal state" at bounding box center [56, 360] width 94 height 14
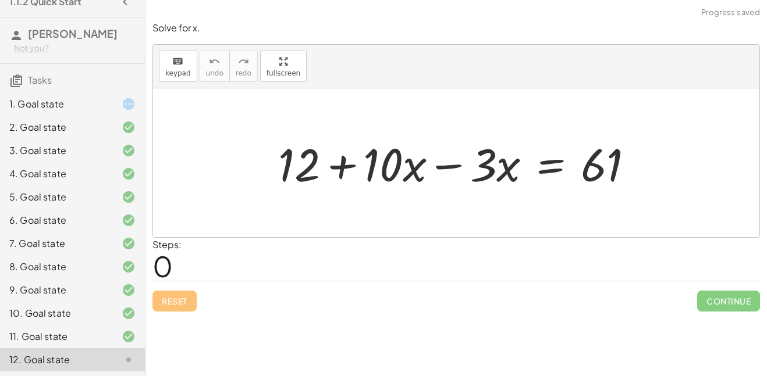
click at [452, 165] on div at bounding box center [460, 163] width 377 height 60
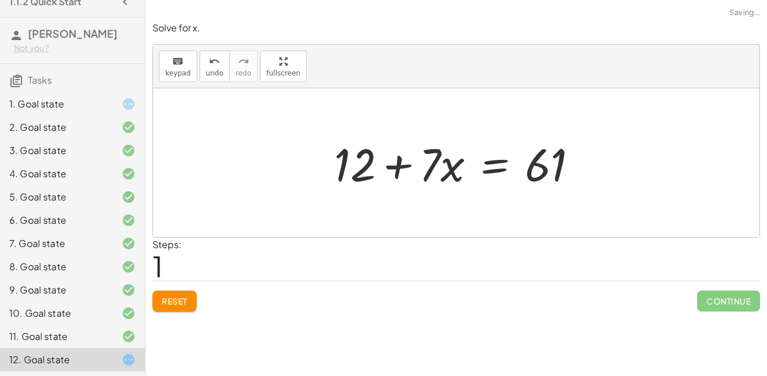
click at [484, 166] on div at bounding box center [460, 163] width 265 height 60
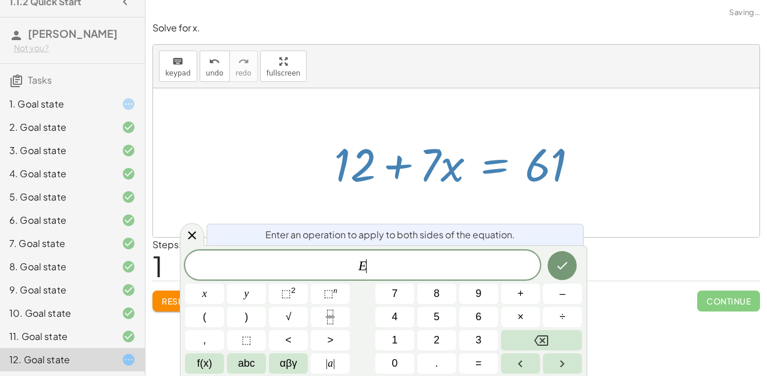
scroll to position [13, 0]
click at [566, 284] on button "–" at bounding box center [562, 294] width 39 height 20
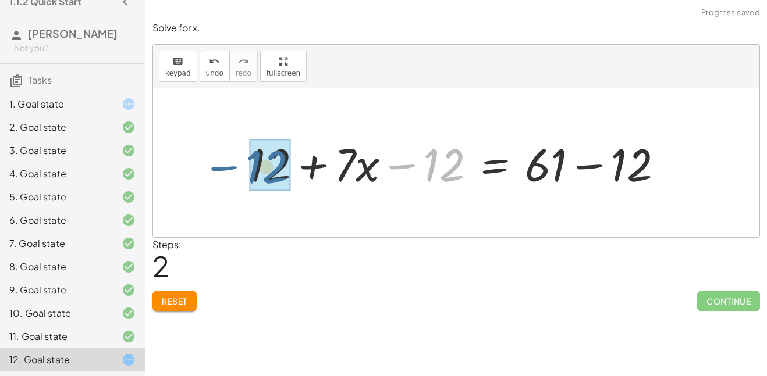
drag, startPoint x: 432, startPoint y: 161, endPoint x: 253, endPoint y: 163, distance: 178.6
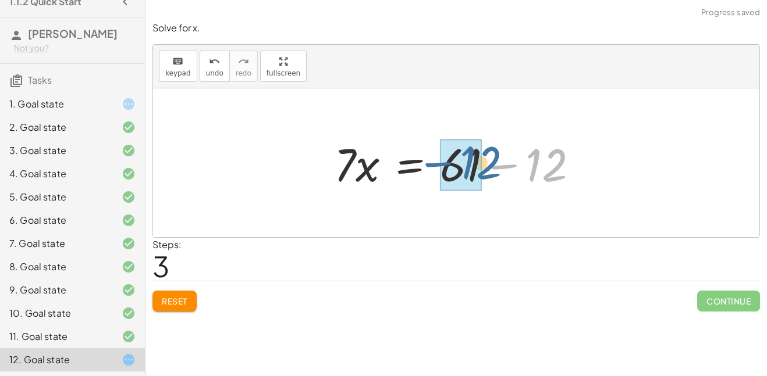
drag, startPoint x: 547, startPoint y: 162, endPoint x: 480, endPoint y: 159, distance: 66.9
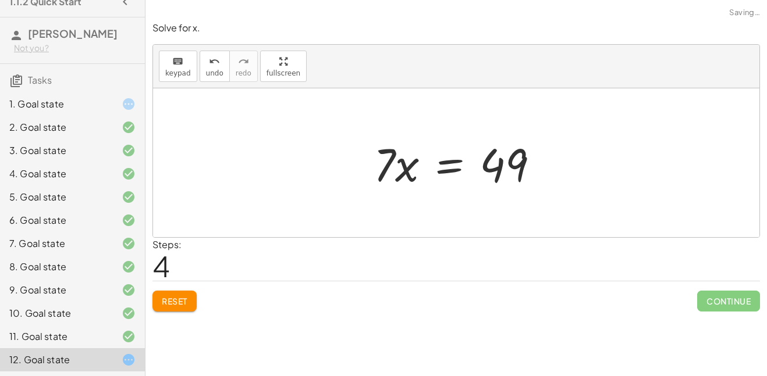
click at [441, 163] on div at bounding box center [461, 163] width 186 height 60
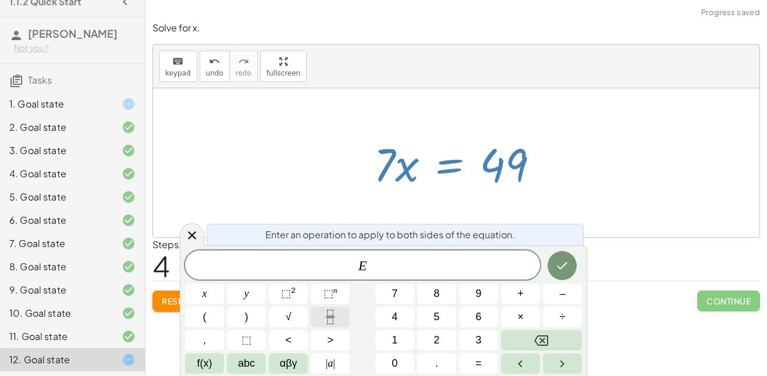
click at [333, 321] on icon "Fraction" at bounding box center [330, 321] width 6 height 6
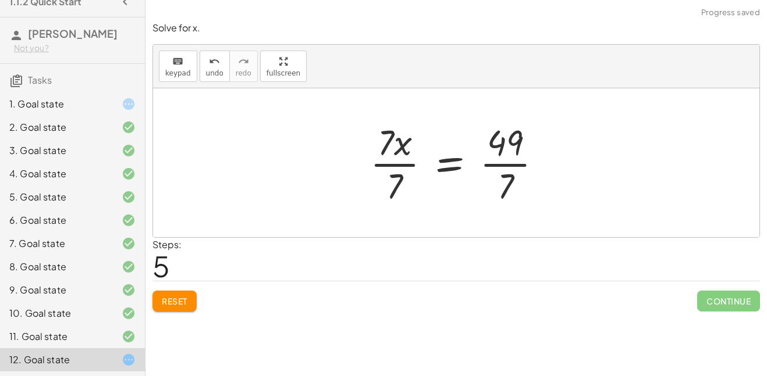
click at [401, 166] on div at bounding box center [460, 163] width 193 height 90
click at [494, 166] on div at bounding box center [473, 163] width 168 height 90
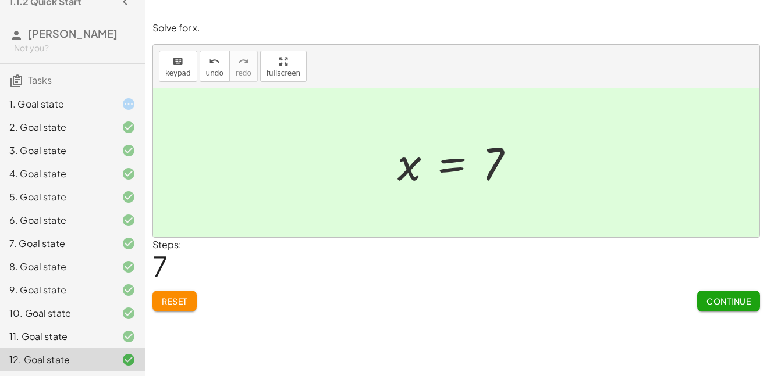
scroll to position [0, 0]
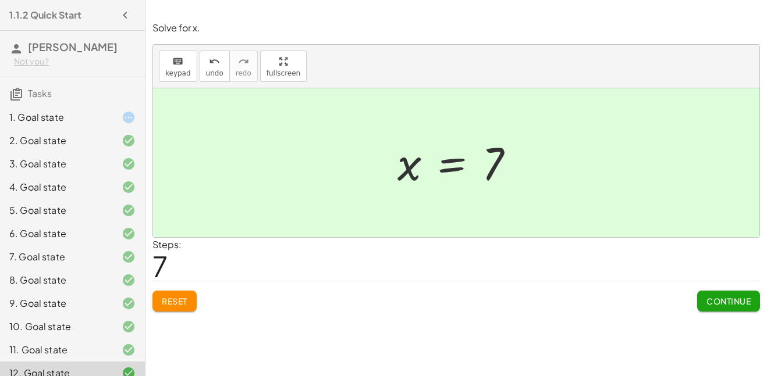
click at [67, 124] on div "1. Goal state" at bounding box center [56, 118] width 94 height 14
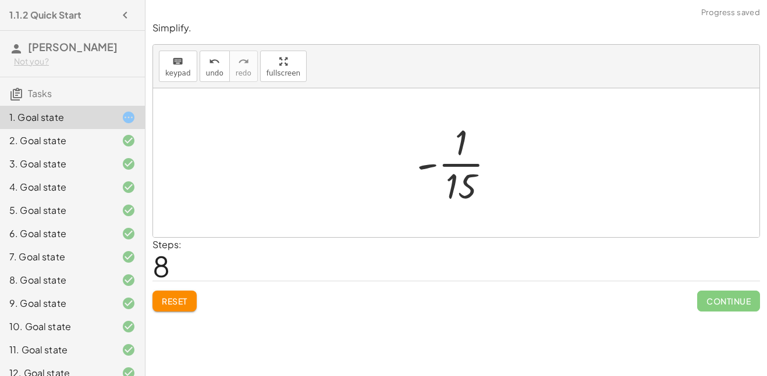
click at [183, 297] on span "Reset" at bounding box center [175, 301] width 26 height 10
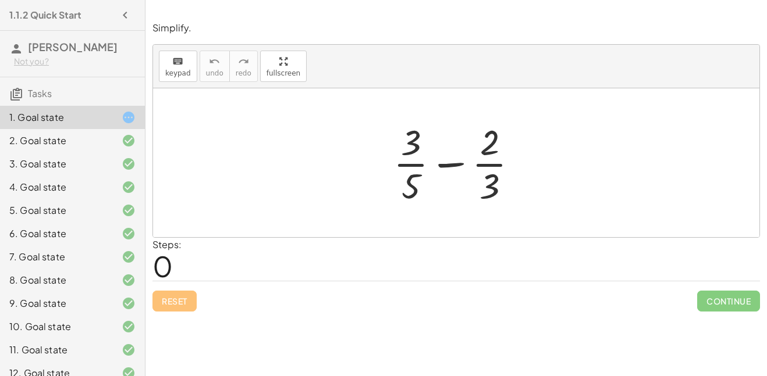
click at [411, 132] on div at bounding box center [459, 163] width 145 height 90
click at [482, 188] on div at bounding box center [459, 163] width 145 height 90
click at [415, 133] on div at bounding box center [459, 163] width 145 height 90
click at [487, 175] on div at bounding box center [459, 163] width 145 height 90
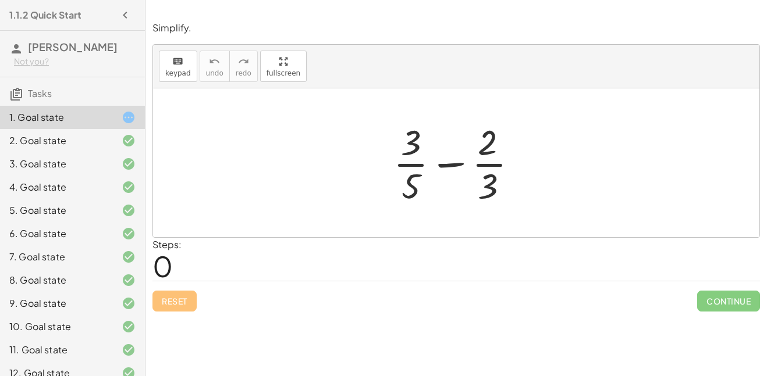
click at [490, 180] on div at bounding box center [459, 163] width 145 height 90
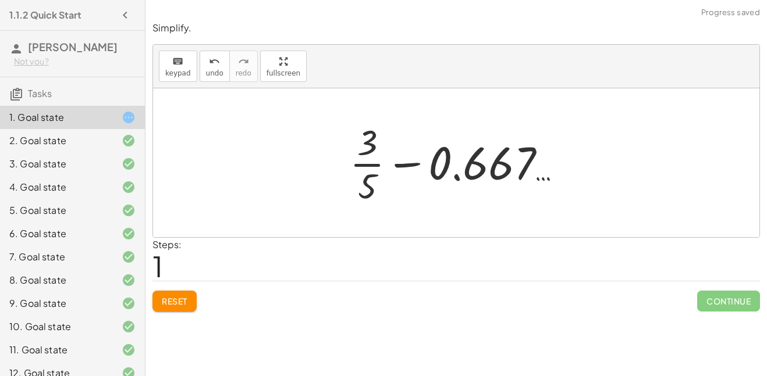
click at [452, 171] on div at bounding box center [460, 163] width 233 height 90
click at [376, 144] on div at bounding box center [460, 163] width 233 height 90
click at [373, 144] on div at bounding box center [460, 163] width 233 height 90
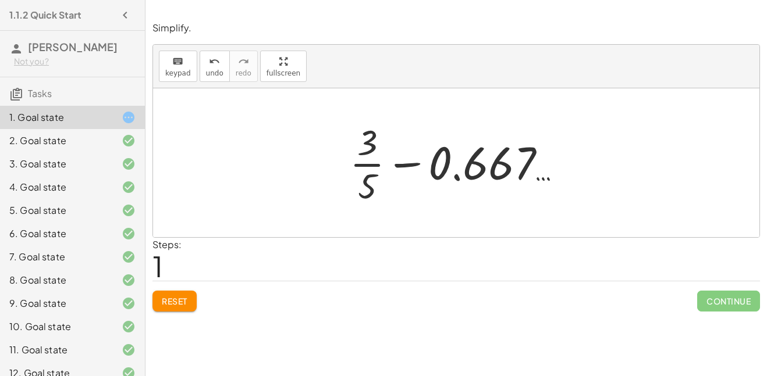
click at [373, 144] on div at bounding box center [460, 163] width 233 height 90
click at [371, 144] on div at bounding box center [460, 163] width 233 height 90
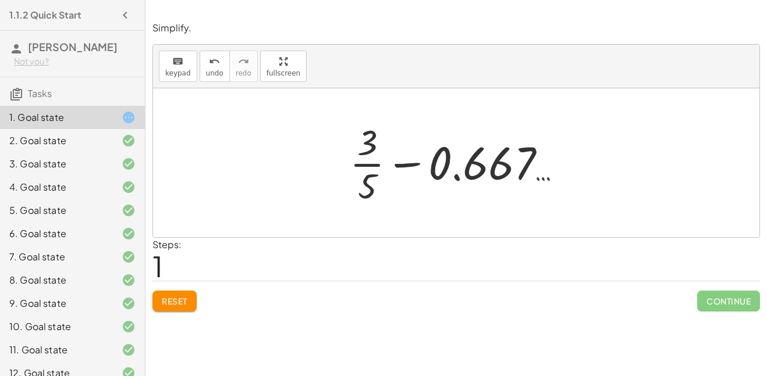
click at [371, 144] on div at bounding box center [460, 163] width 233 height 90
click at [168, 298] on span "Reset" at bounding box center [175, 301] width 26 height 10
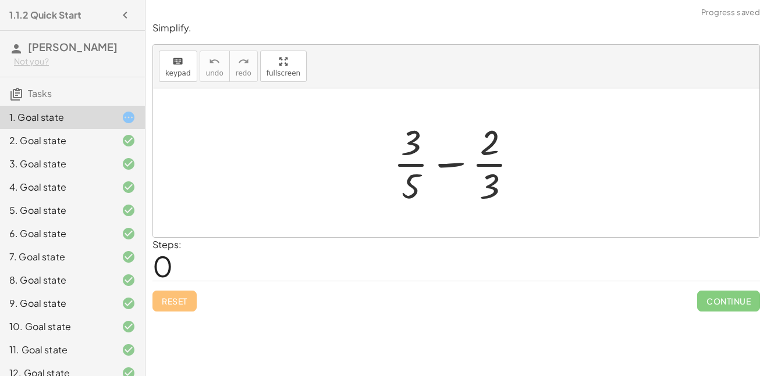
click at [491, 201] on div at bounding box center [459, 163] width 145 height 90
drag, startPoint x: 454, startPoint y: 165, endPoint x: 420, endPoint y: 167, distance: 34.4
click at [420, 167] on div at bounding box center [459, 163] width 145 height 90
drag, startPoint x: 490, startPoint y: 180, endPoint x: 671, endPoint y: 213, distance: 183.9
drag, startPoint x: 408, startPoint y: 144, endPoint x: 240, endPoint y: 153, distance: 168.3
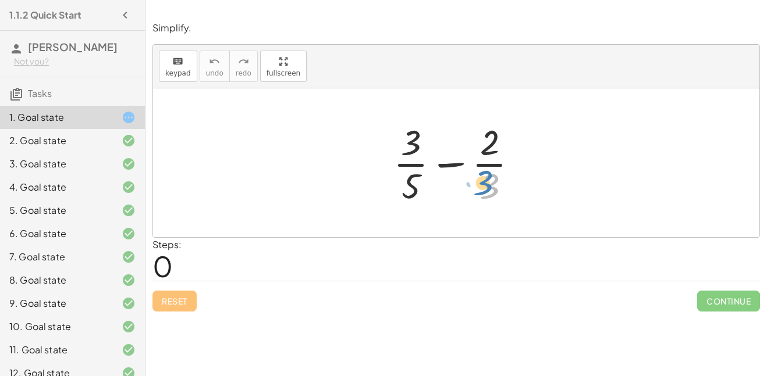
click at [489, 176] on div at bounding box center [459, 163] width 145 height 90
drag, startPoint x: 492, startPoint y: 144, endPoint x: 426, endPoint y: 157, distance: 67.5
click at [426, 157] on div at bounding box center [459, 163] width 145 height 90
drag, startPoint x: 484, startPoint y: 185, endPoint x: 397, endPoint y: 183, distance: 87.3
click at [397, 183] on div at bounding box center [459, 163] width 145 height 90
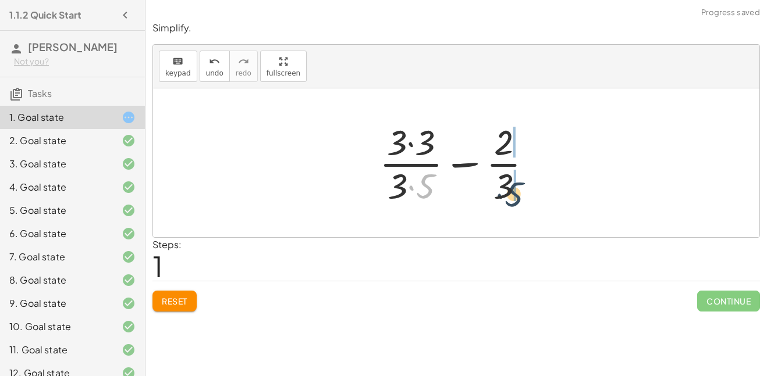
drag, startPoint x: 426, startPoint y: 182, endPoint x: 514, endPoint y: 190, distance: 88.8
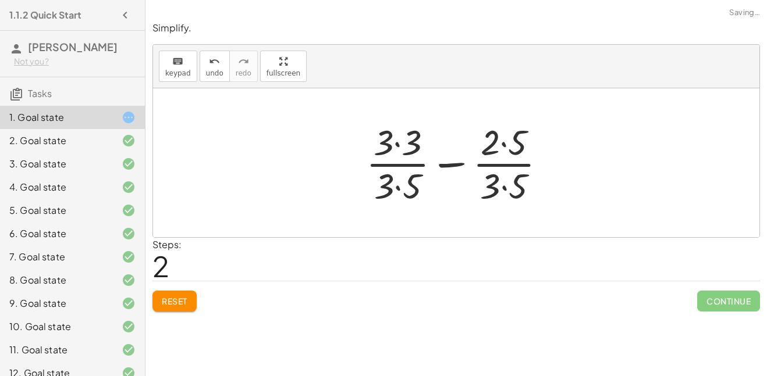
click at [502, 183] on div at bounding box center [460, 163] width 201 height 90
click at [402, 187] on div at bounding box center [461, 163] width 200 height 90
click at [400, 145] on div at bounding box center [461, 163] width 200 height 90
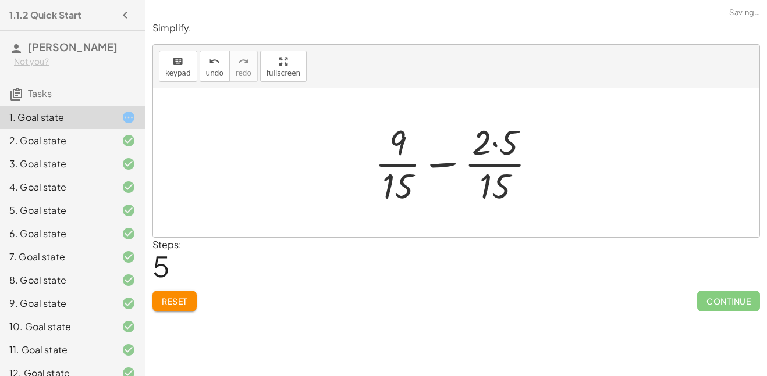
click at [491, 147] on div at bounding box center [460, 163] width 183 height 90
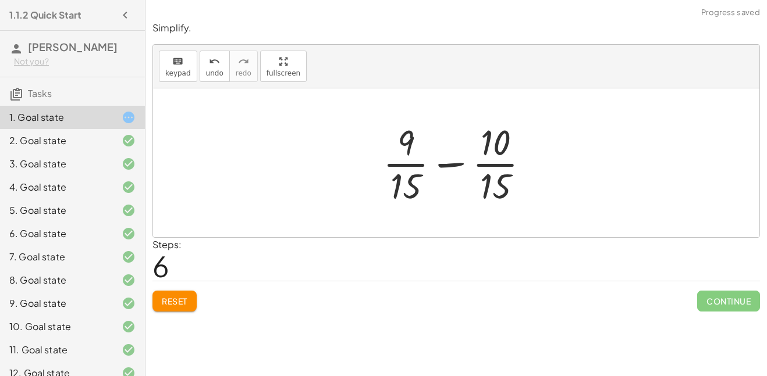
click at [452, 166] on div at bounding box center [461, 163] width 168 height 90
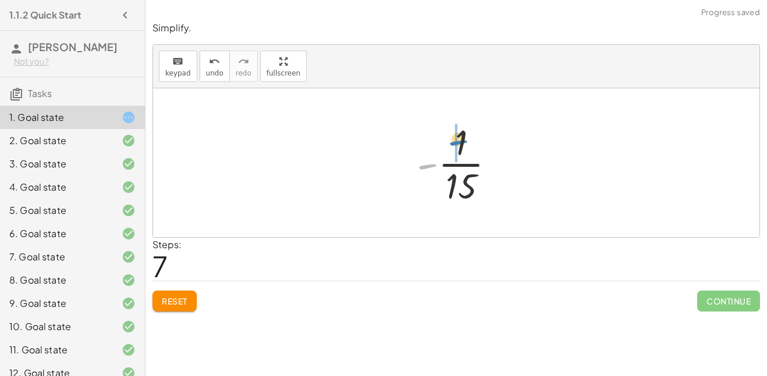
drag, startPoint x: 426, startPoint y: 168, endPoint x: 458, endPoint y: 145, distance: 39.6
click at [458, 145] on div at bounding box center [460, 163] width 99 height 90
